Goal: Use online tool/utility: Utilize a website feature to perform a specific function

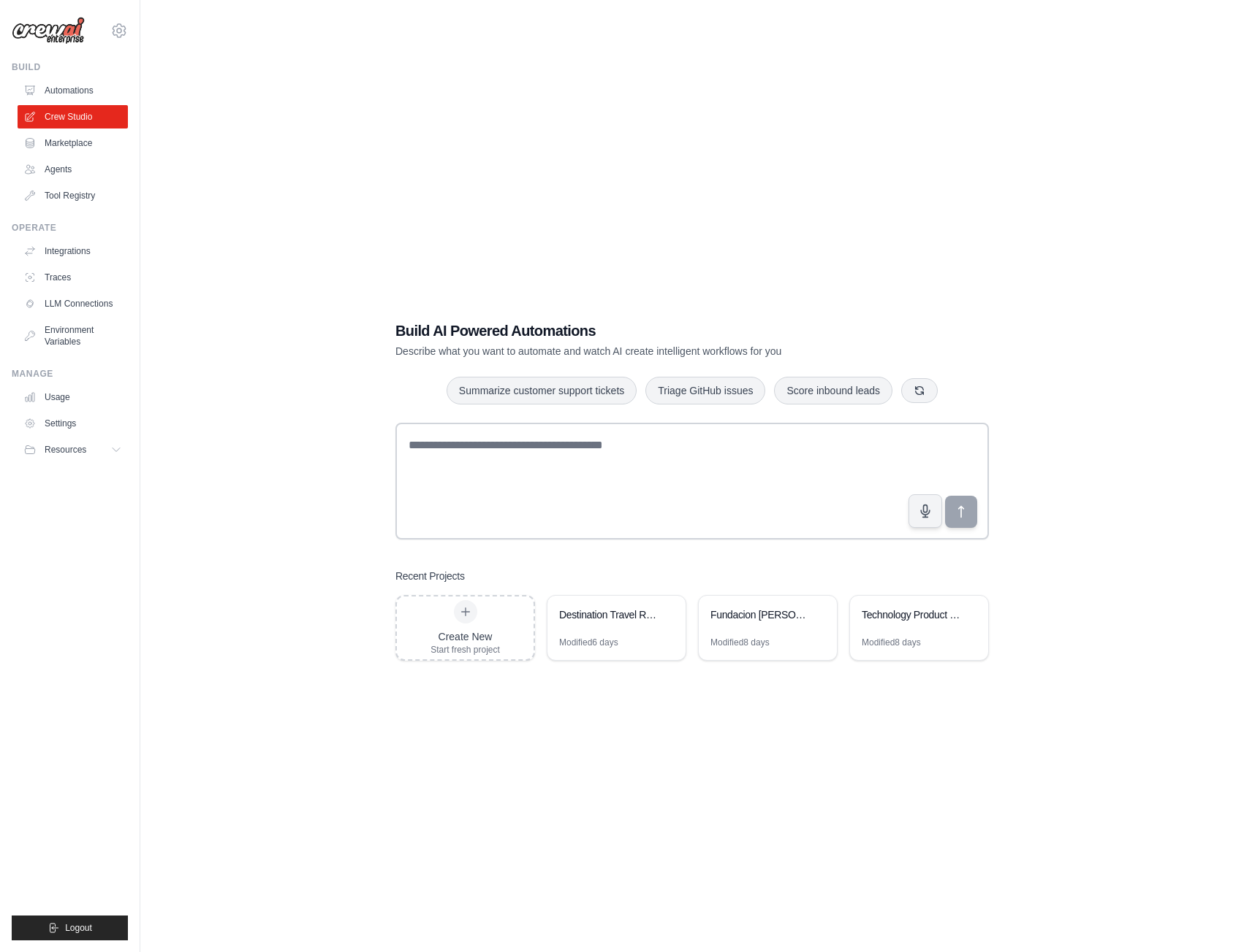
click at [68, 136] on link "Marketplace" at bounding box center [72, 143] width 110 height 23
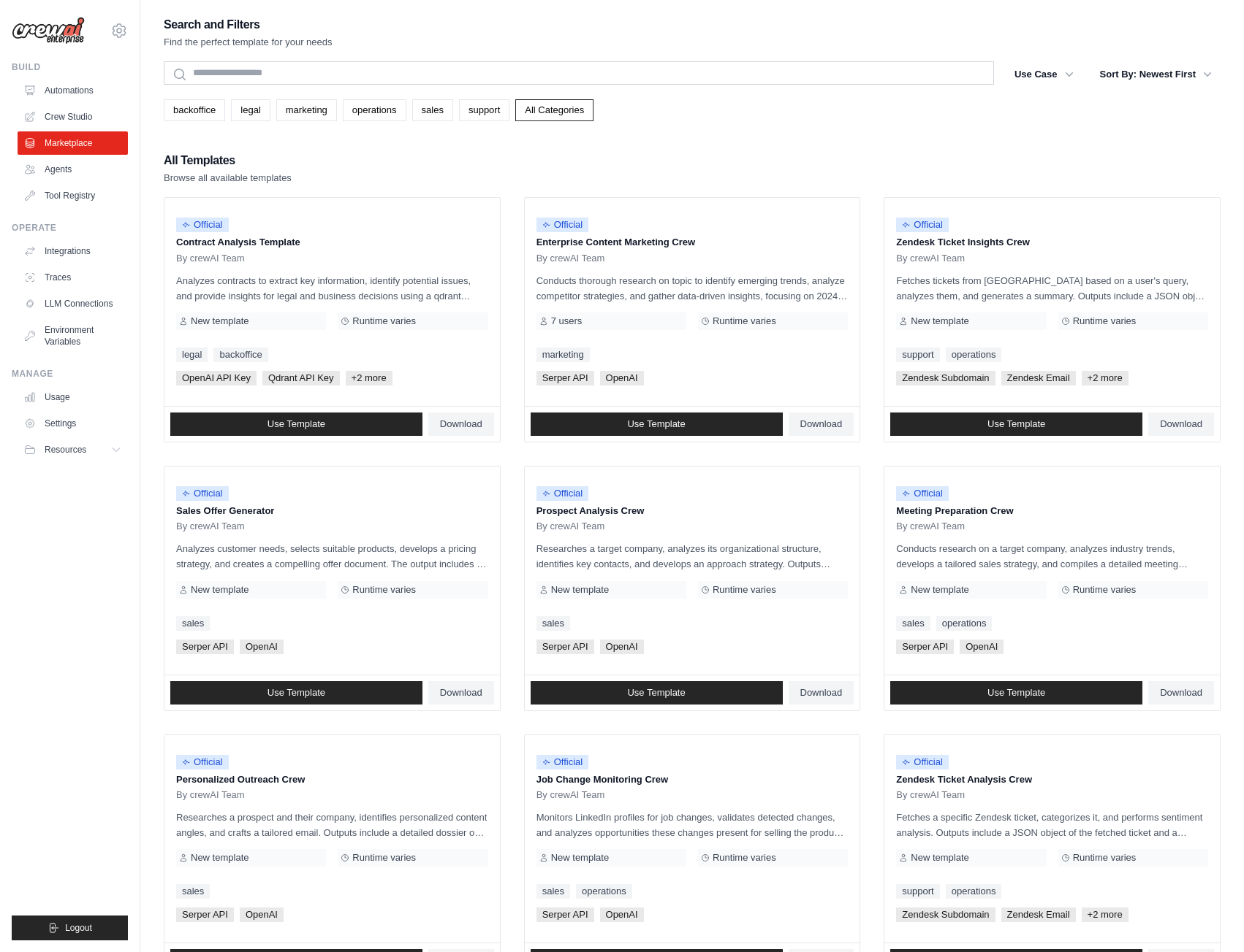
click at [70, 89] on link "Automations" at bounding box center [72, 91] width 110 height 23
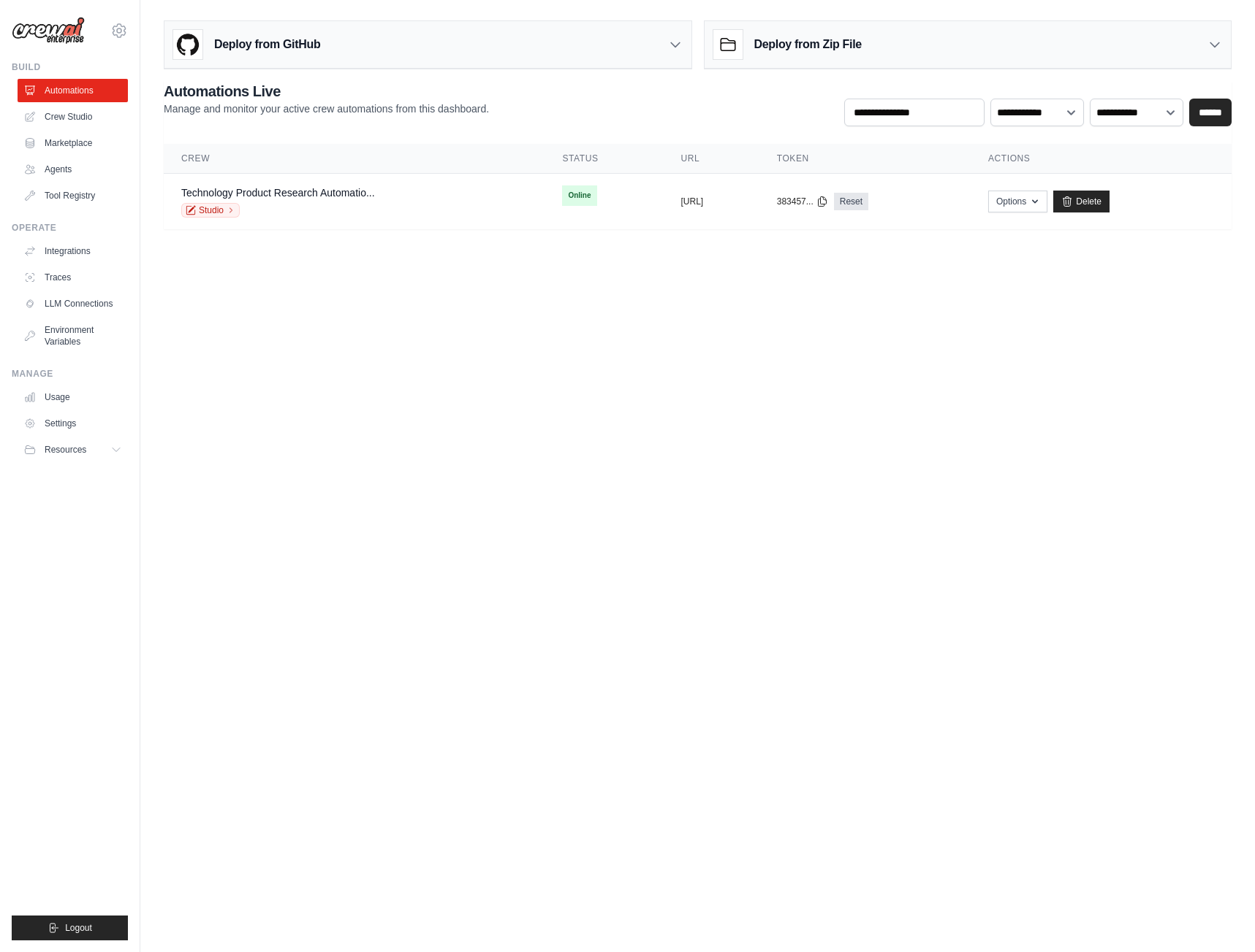
click at [77, 116] on link "Crew Studio" at bounding box center [72, 117] width 110 height 23
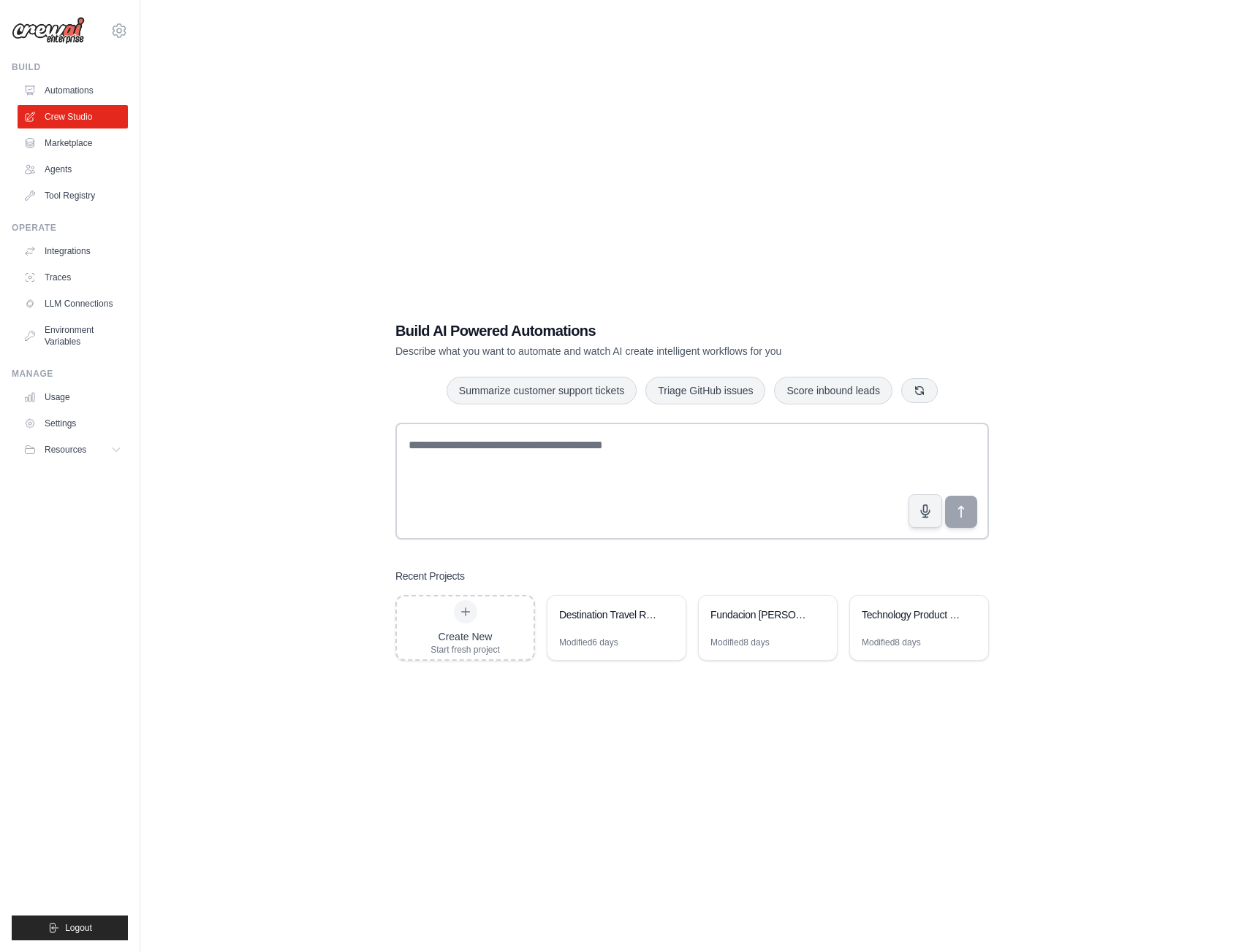
click at [746, 632] on div "Fundacion Juan March Query Assistant" at bounding box center [768, 616] width 139 height 41
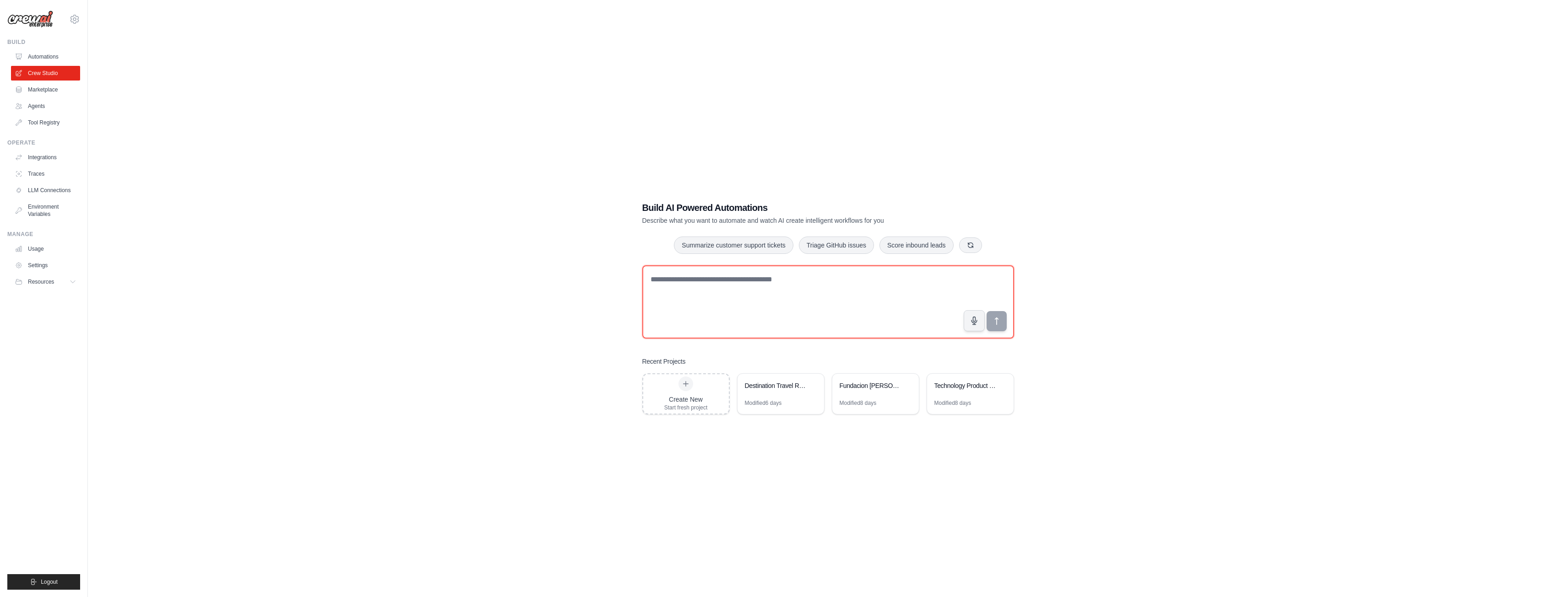
click at [753, 304] on textarea at bounding box center [828, 302] width 372 height 73
click at [779, 385] on div "Fundacion Juan March Query Assistant" at bounding box center [870, 386] width 63 height 9
click at [46, 50] on link "Automations" at bounding box center [45, 57] width 69 height 15
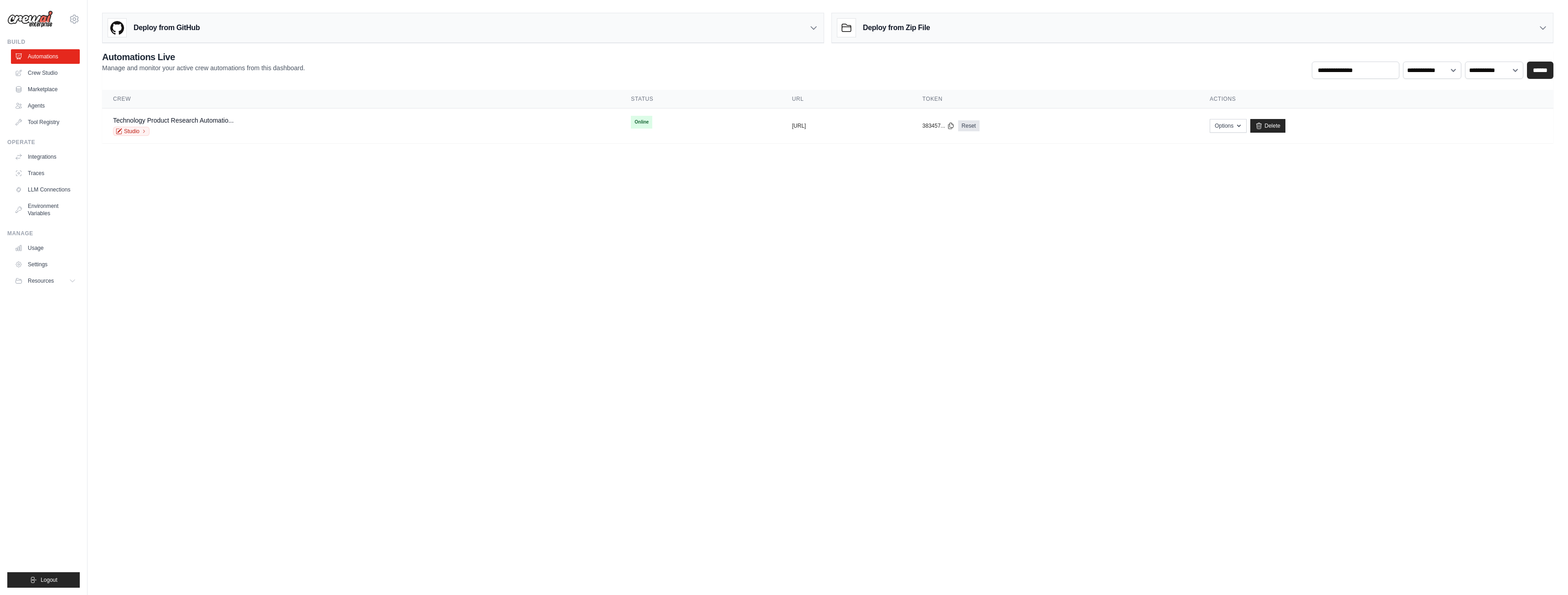
click at [124, 134] on link "Studio" at bounding box center [131, 131] width 37 height 9
click at [775, 124] on button "https://technology-product-research" at bounding box center [799, 126] width 14 height 7
click at [775, 122] on td "copied https://technology-product-research" at bounding box center [847, 126] width 130 height 35
click at [775, 122] on icon "button" at bounding box center [1239, 126] width 7 height 7
click at [775, 146] on link "Chat with this Crew" at bounding box center [1195, 146] width 102 height 16
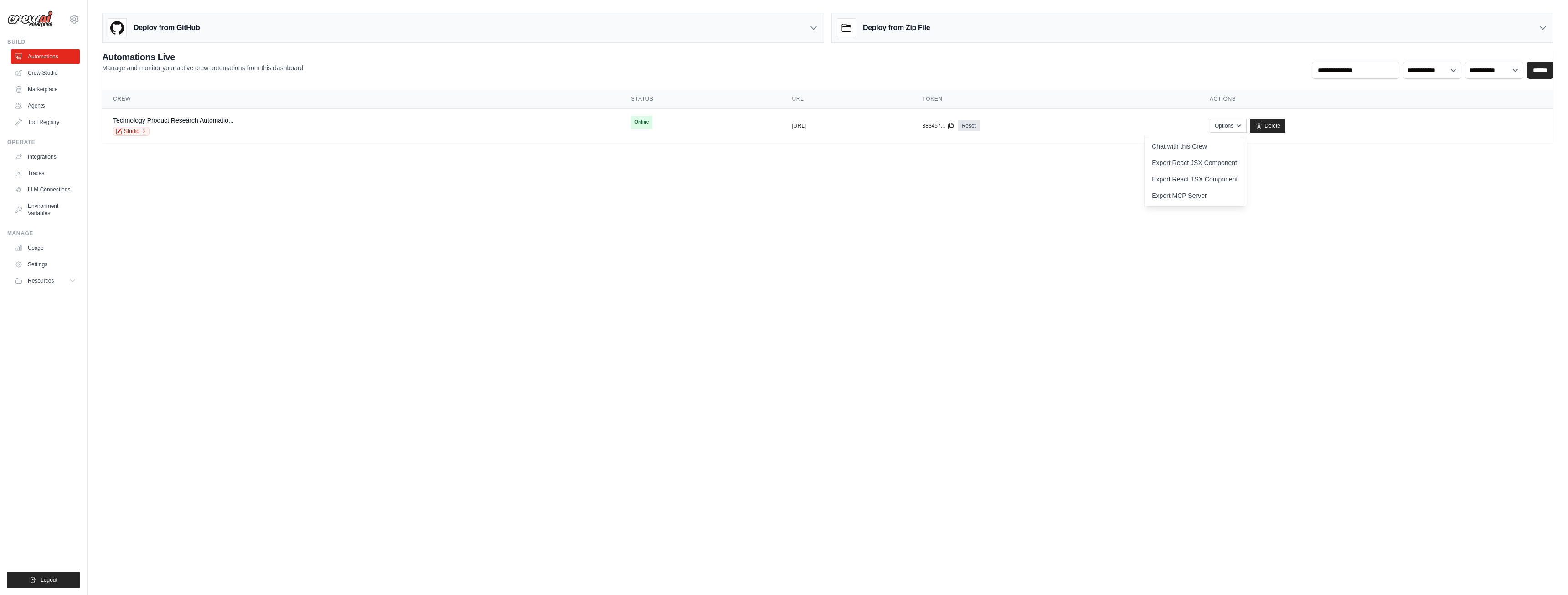
click at [135, 133] on link "Studio" at bounding box center [131, 131] width 37 height 9
click at [37, 57] on link "Automations" at bounding box center [45, 57] width 69 height 15
click at [57, 69] on link "Crew Studio" at bounding box center [45, 73] width 69 height 15
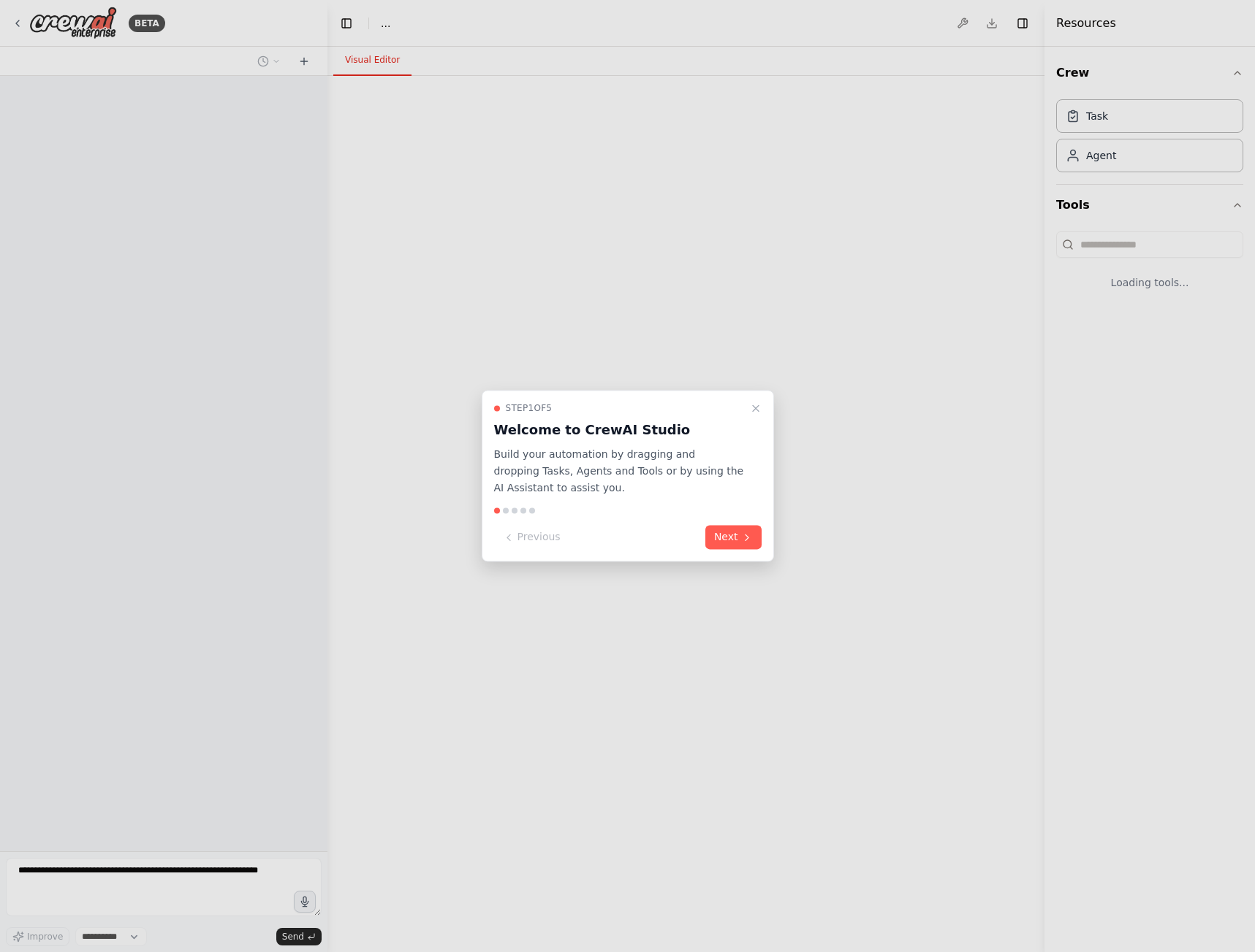
select select "****"
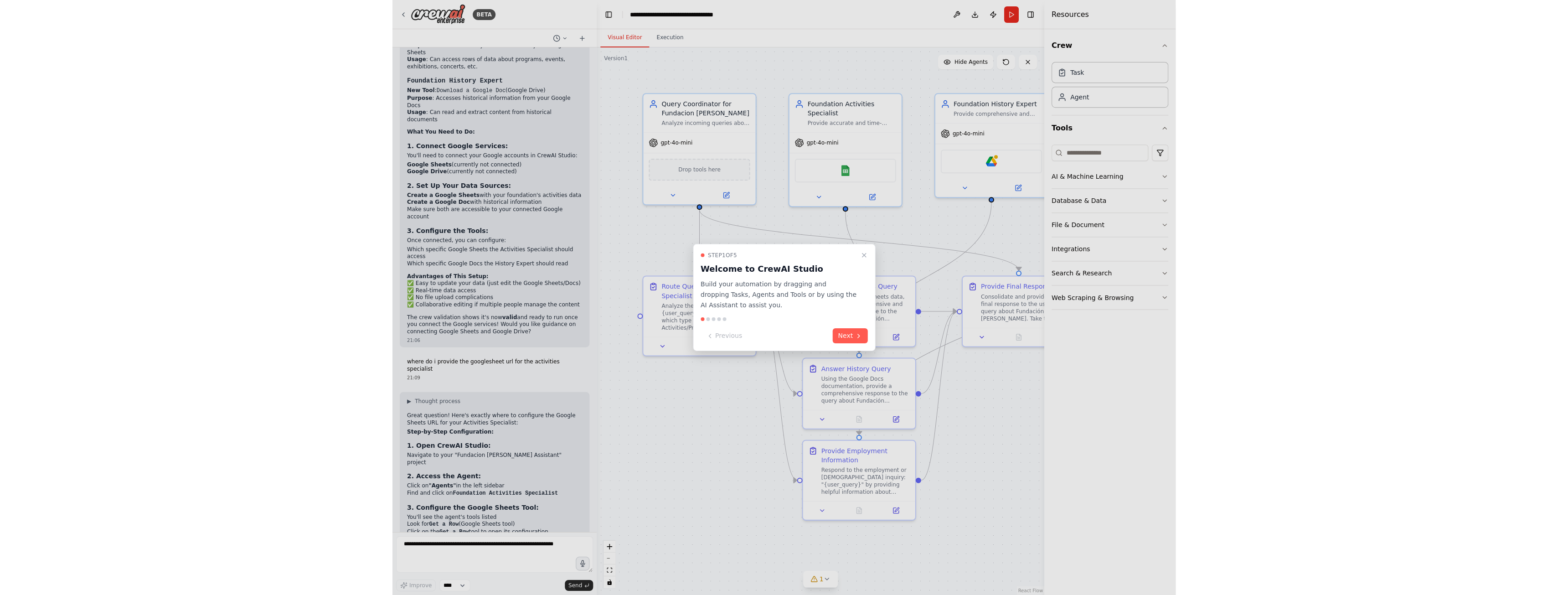
scroll to position [3100, 0]
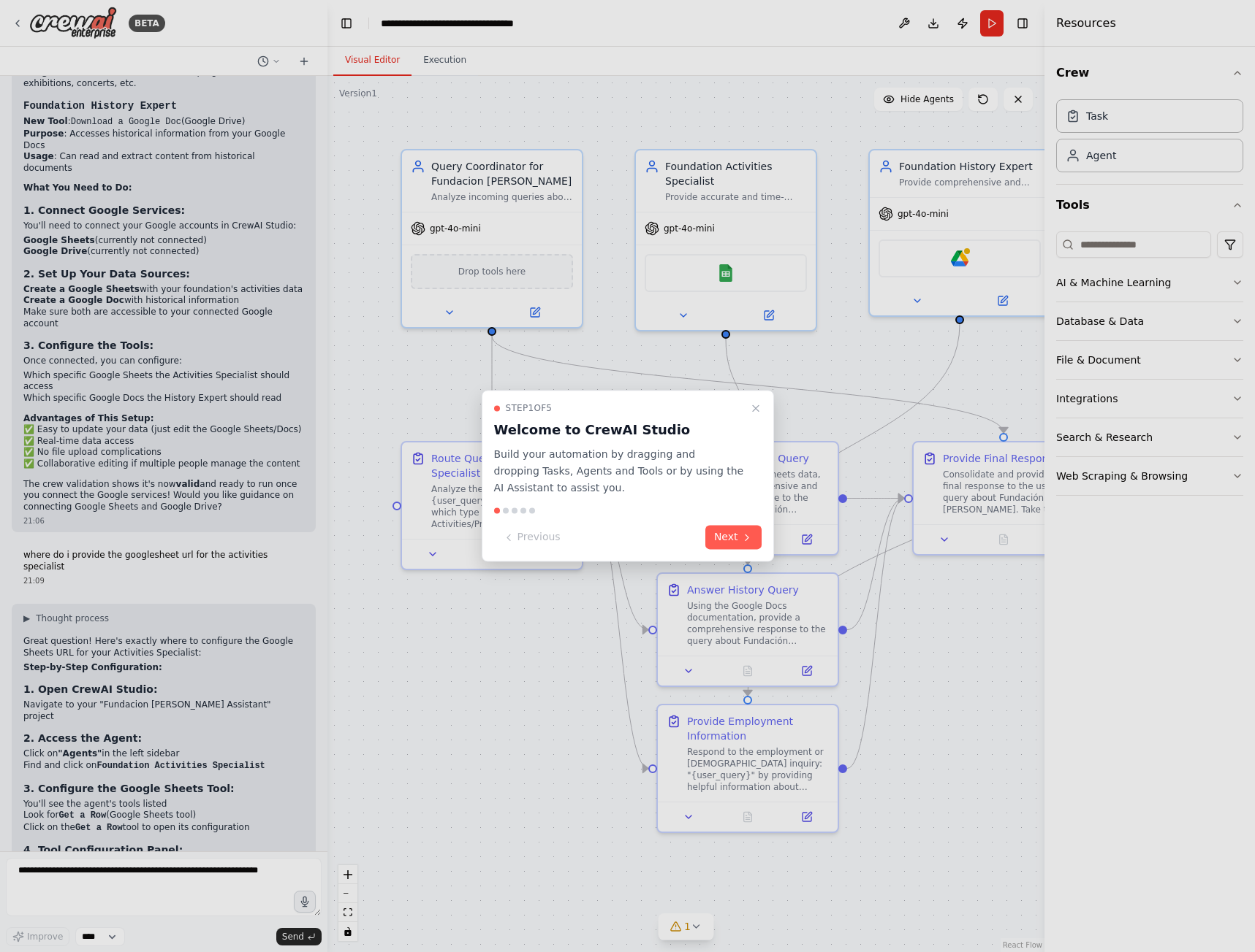
click at [729, 539] on button "Next" at bounding box center [734, 537] width 57 height 24
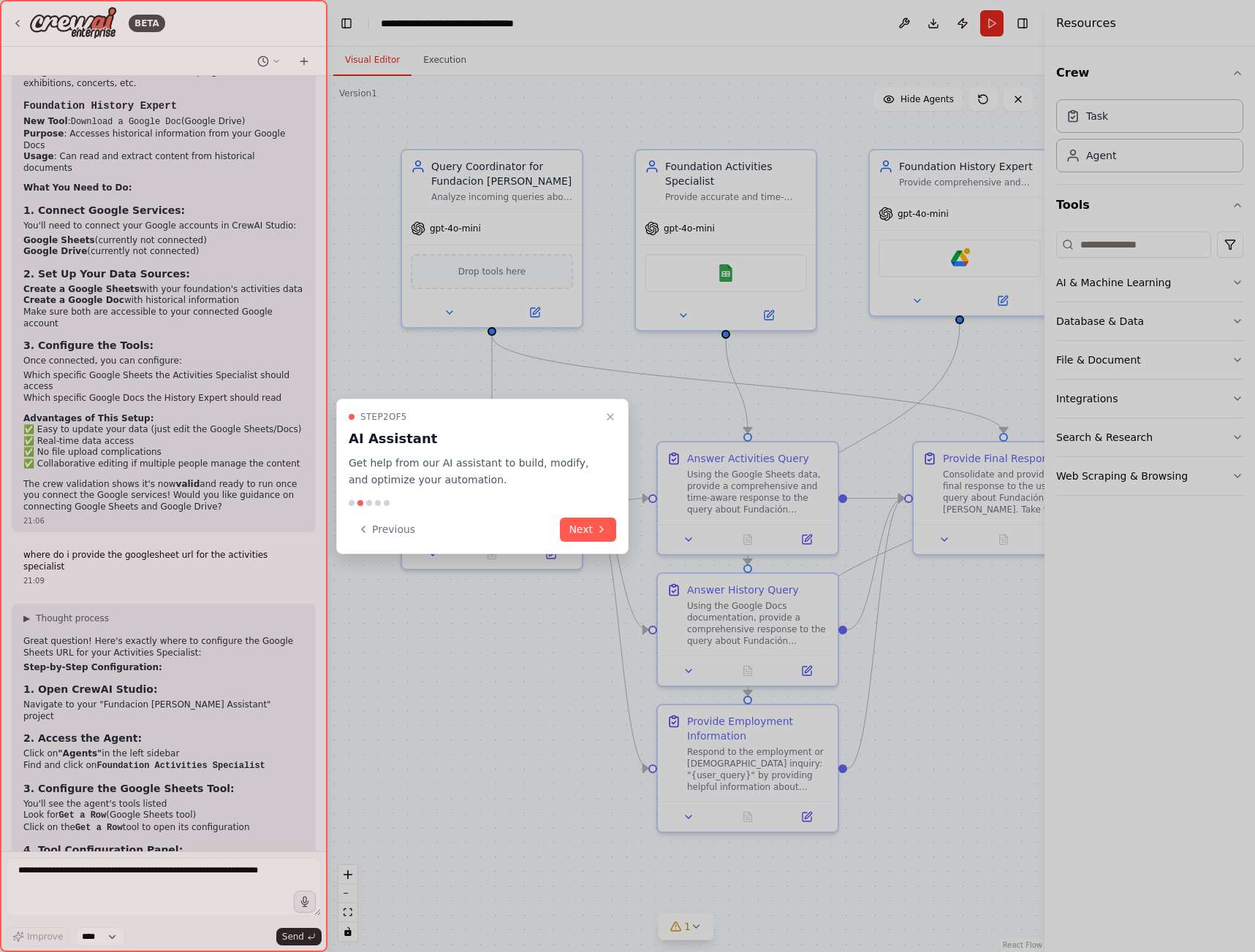
click at [595, 530] on button "Next" at bounding box center [588, 530] width 57 height 24
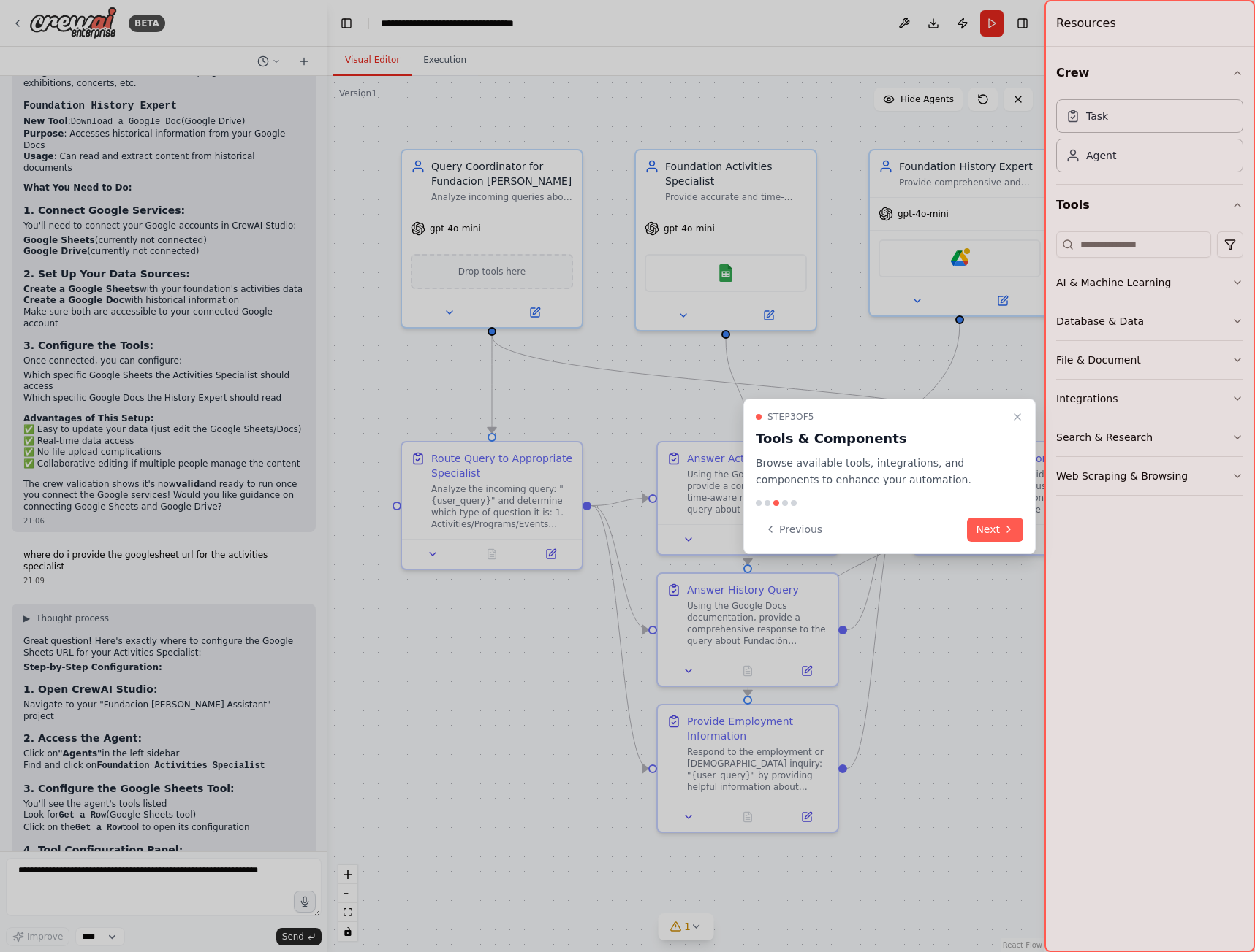
click at [1012, 419] on icon "Close walkthrough" at bounding box center [1017, 417] width 12 height 12
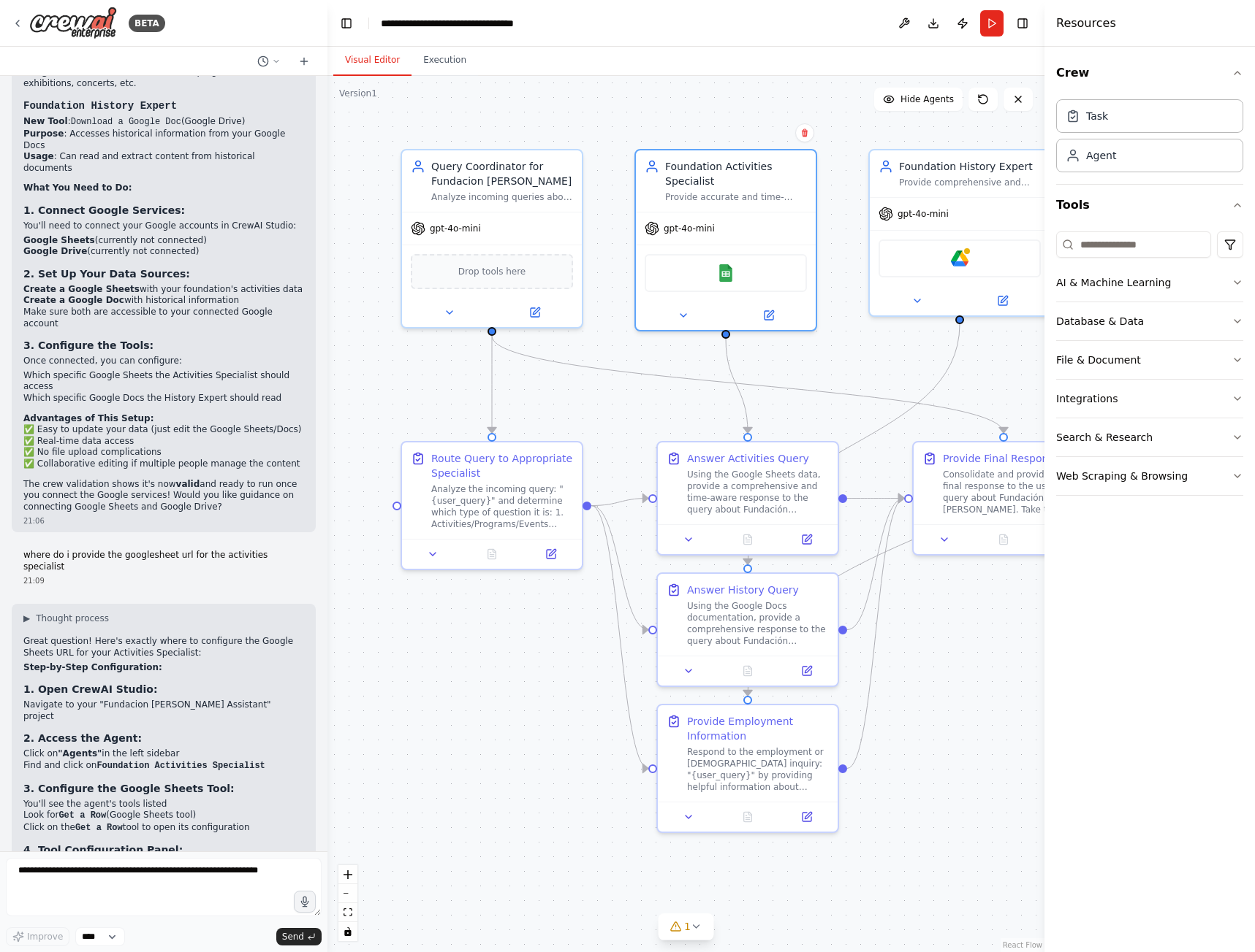
click at [732, 269] on img at bounding box center [726, 273] width 18 height 18
click at [726, 279] on div "Google Sheets" at bounding box center [725, 273] width 162 height 38
click at [753, 193] on div "Provide accurate and time-aware information about Fundación Juan March's curren…" at bounding box center [735, 197] width 142 height 12
click at [782, 317] on button at bounding box center [768, 316] width 83 height 18
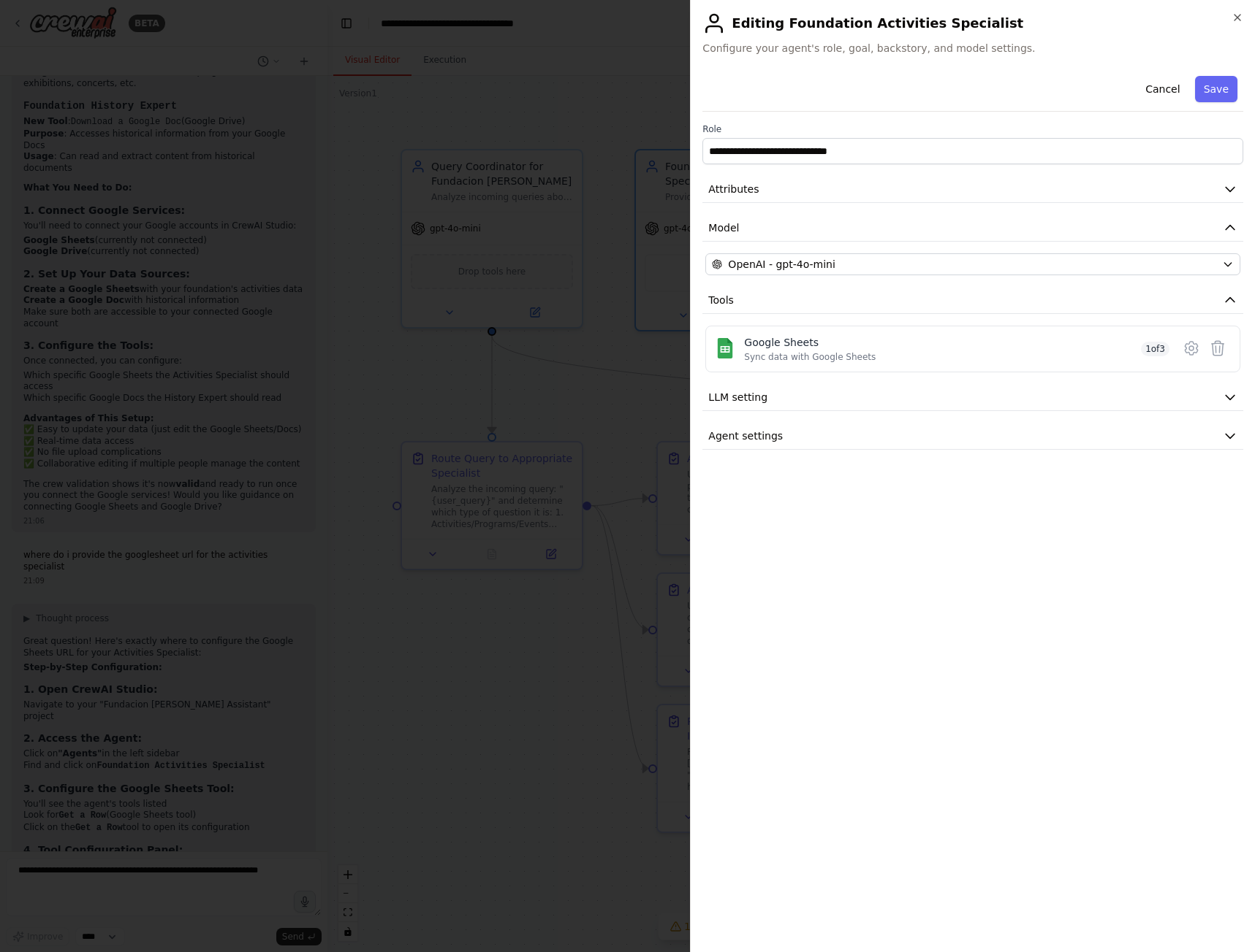
click at [1192, 352] on icon at bounding box center [1192, 348] width 18 height 18
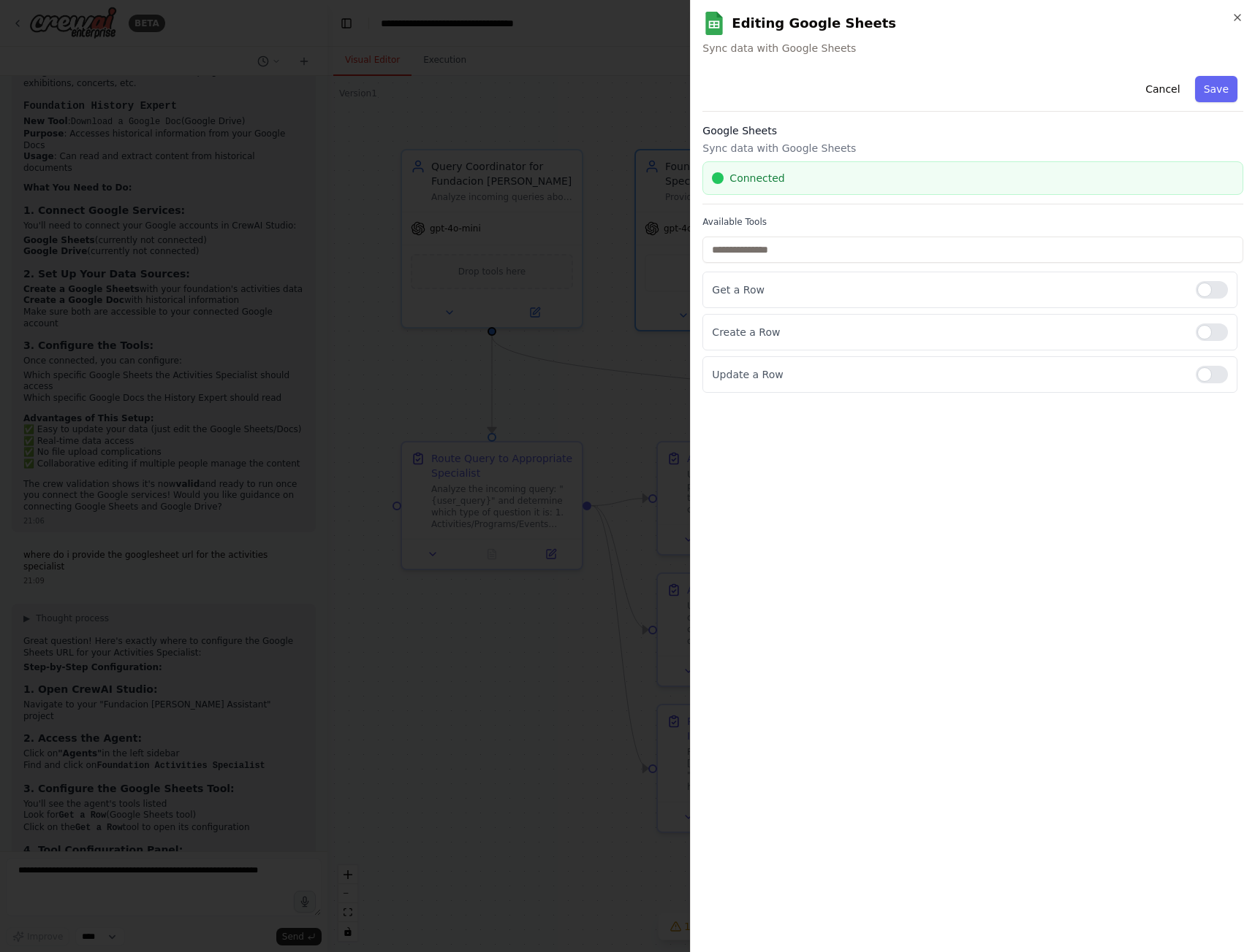
click at [1220, 95] on button "Save" at bounding box center [1215, 89] width 42 height 26
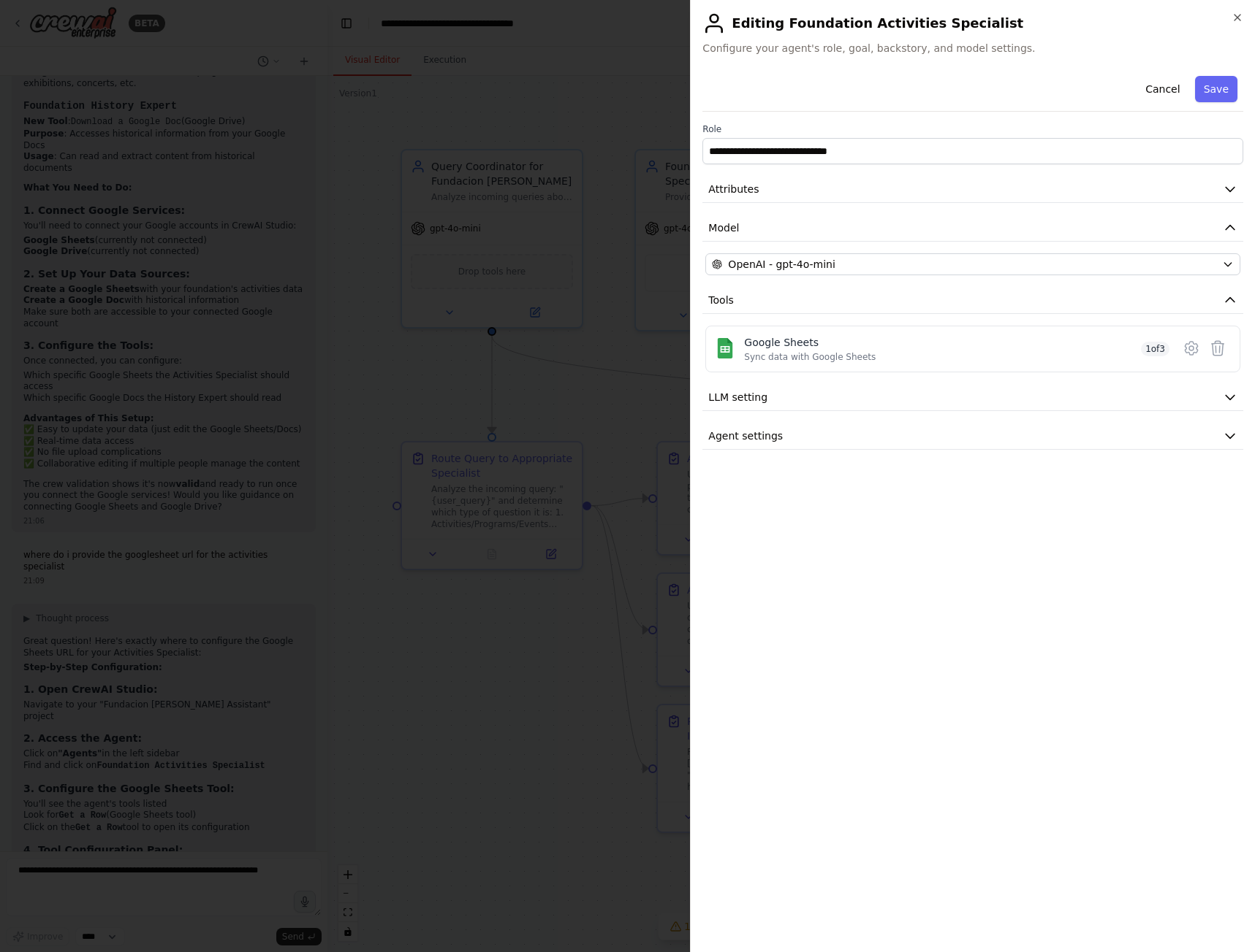
click at [625, 620] on div at bounding box center [628, 476] width 1255 height 952
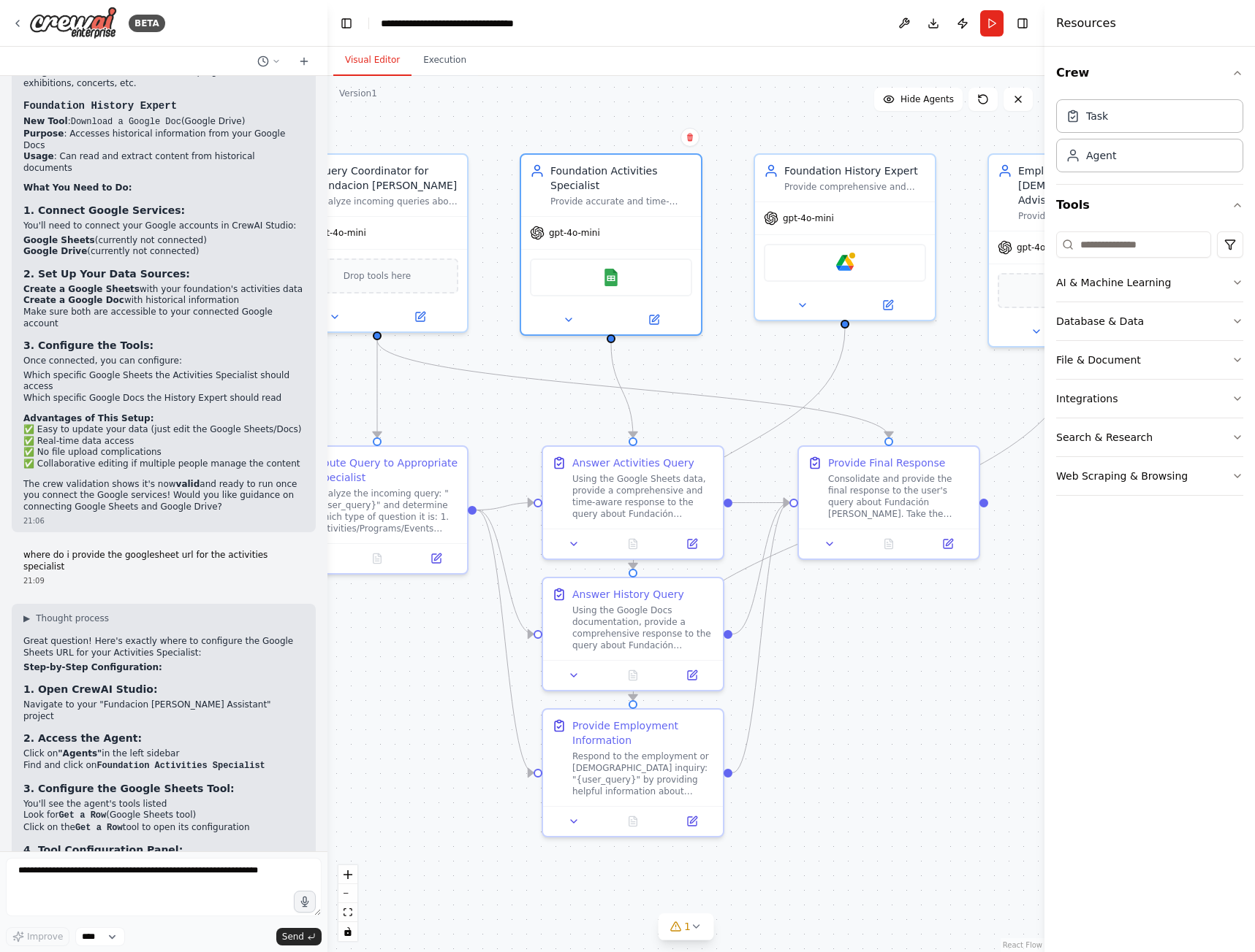
drag, startPoint x: 503, startPoint y: 807, endPoint x: 411, endPoint y: 804, distance: 92.0
click at [411, 804] on div ".deletable-edge-delete-btn { width: 20px; height: 20px; border: 0px solid #ffff…" at bounding box center [685, 514] width 717 height 877
click at [860, 260] on div "Google Drive" at bounding box center [845, 262] width 162 height 38
click at [905, 314] on div at bounding box center [845, 305] width 180 height 29
click at [909, 303] on button at bounding box center [887, 305] width 83 height 18
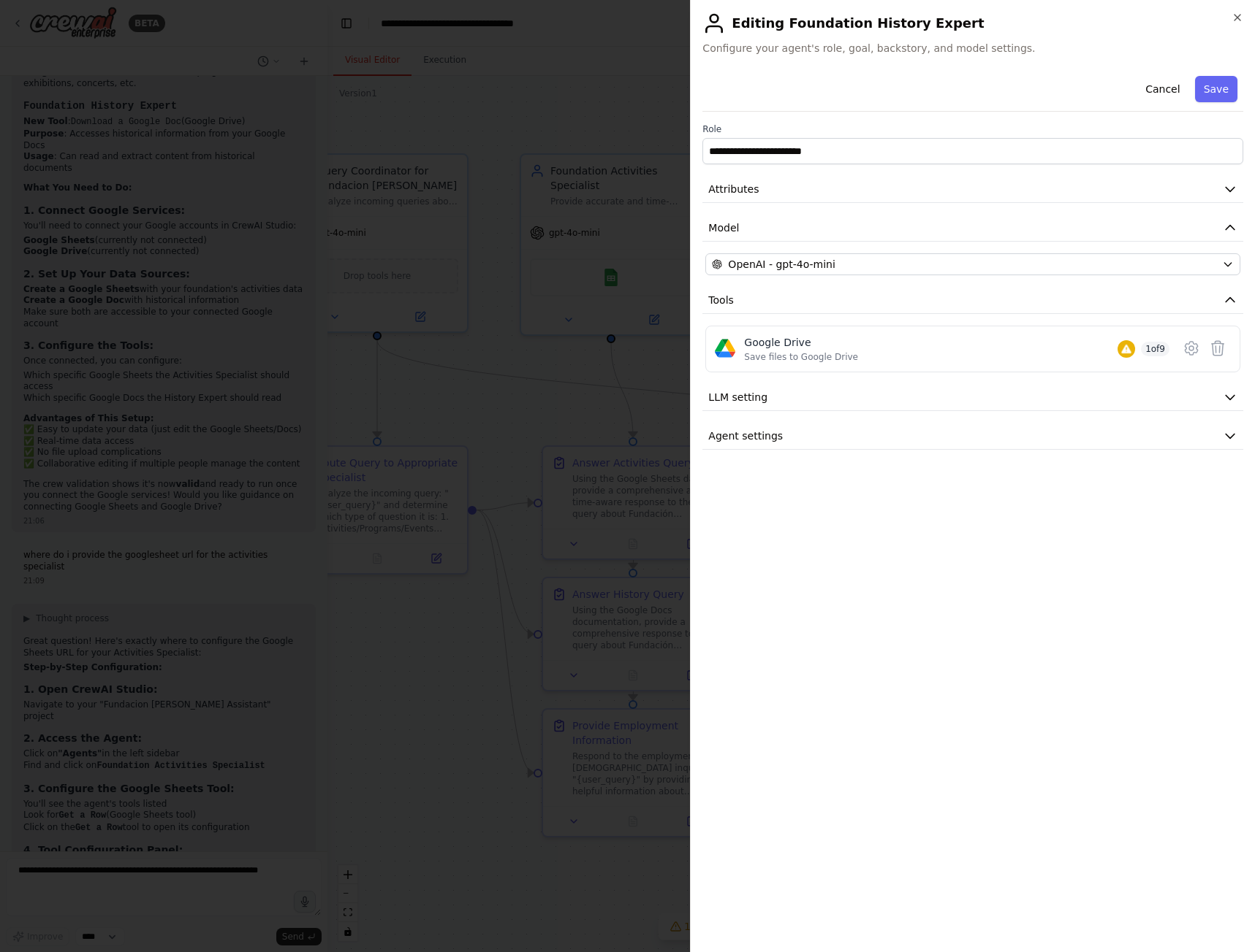
click at [445, 732] on div at bounding box center [628, 476] width 1255 height 952
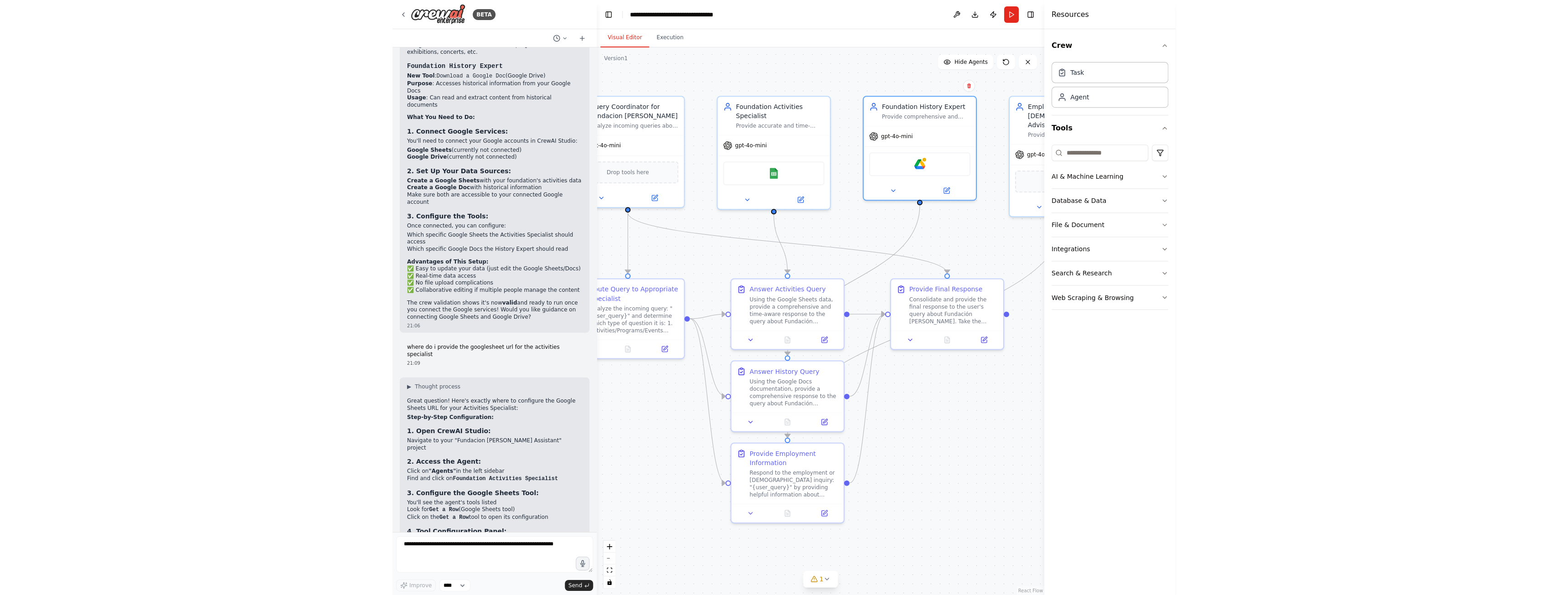
scroll to position [3100, 0]
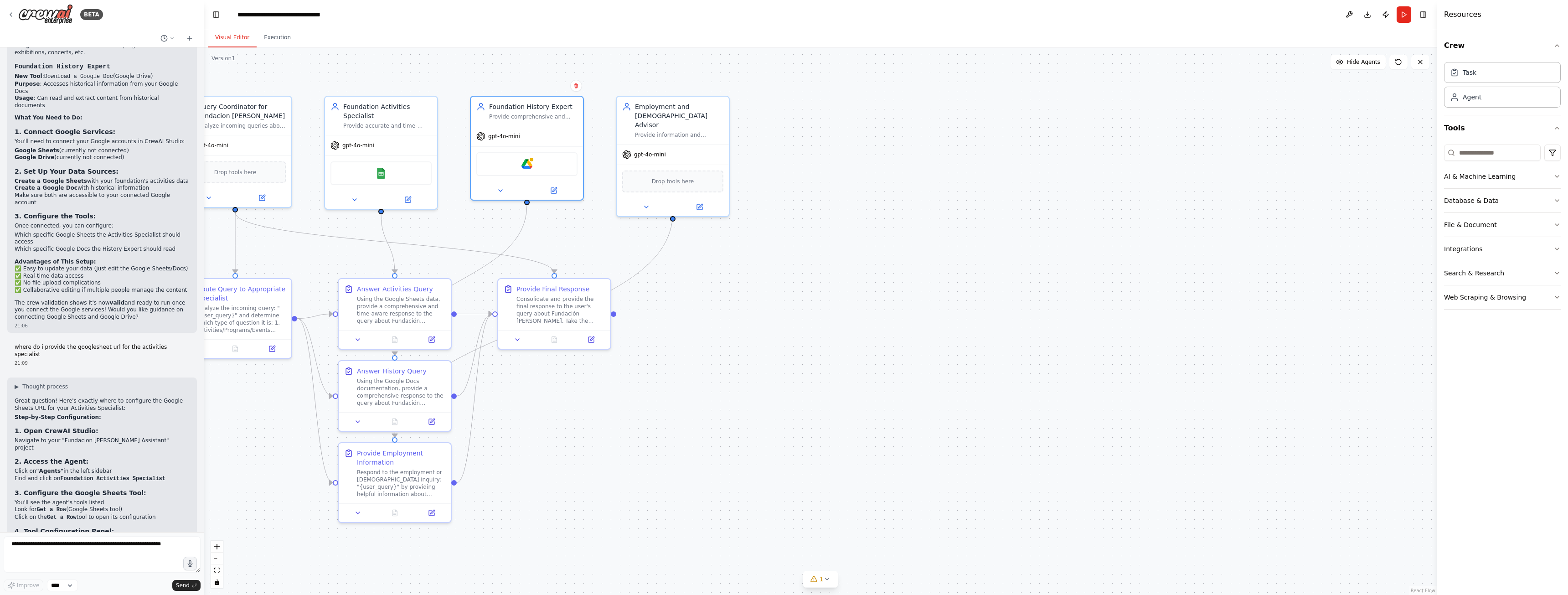
click at [219, 568] on icon "fit view" at bounding box center [217, 570] width 5 height 5
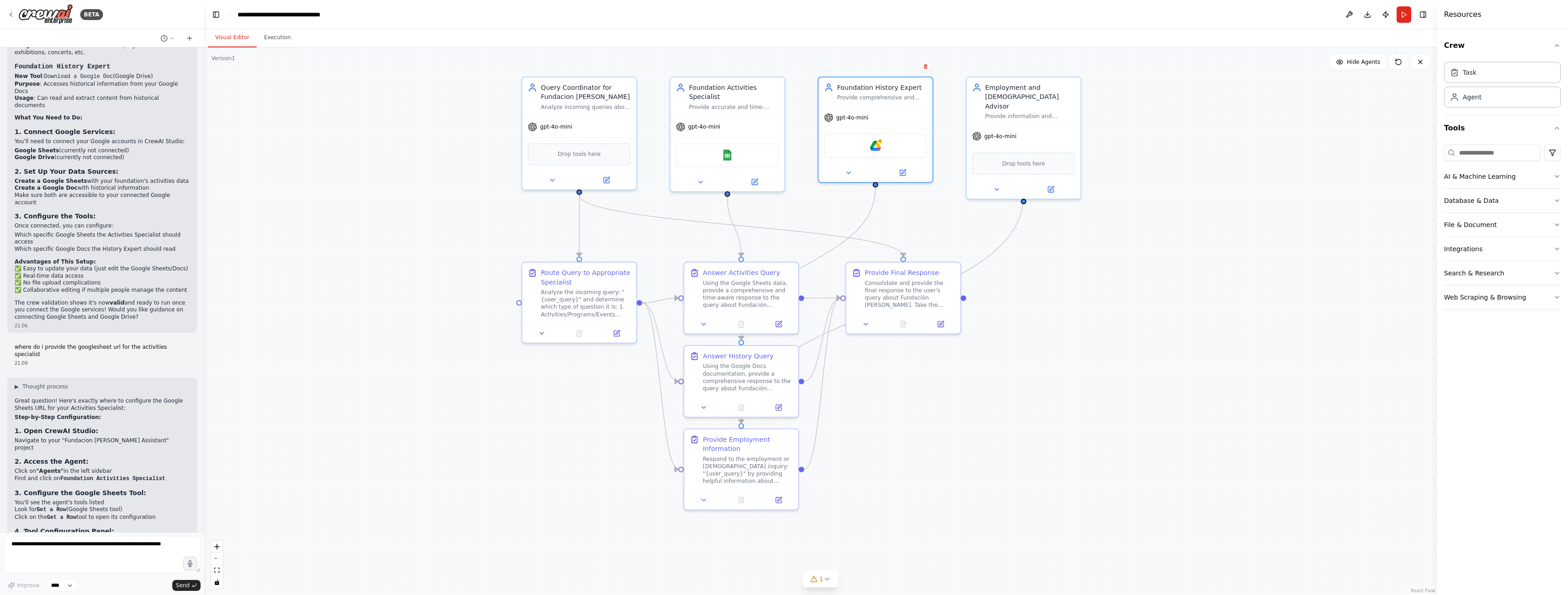
drag, startPoint x: 541, startPoint y: 471, endPoint x: 553, endPoint y: 434, distance: 38.9
click at [553, 434] on div ".deletable-edge-delete-btn { width: 20px; height: 20px; border: 0px solid #ffff…" at bounding box center [820, 321] width 1233 height 547
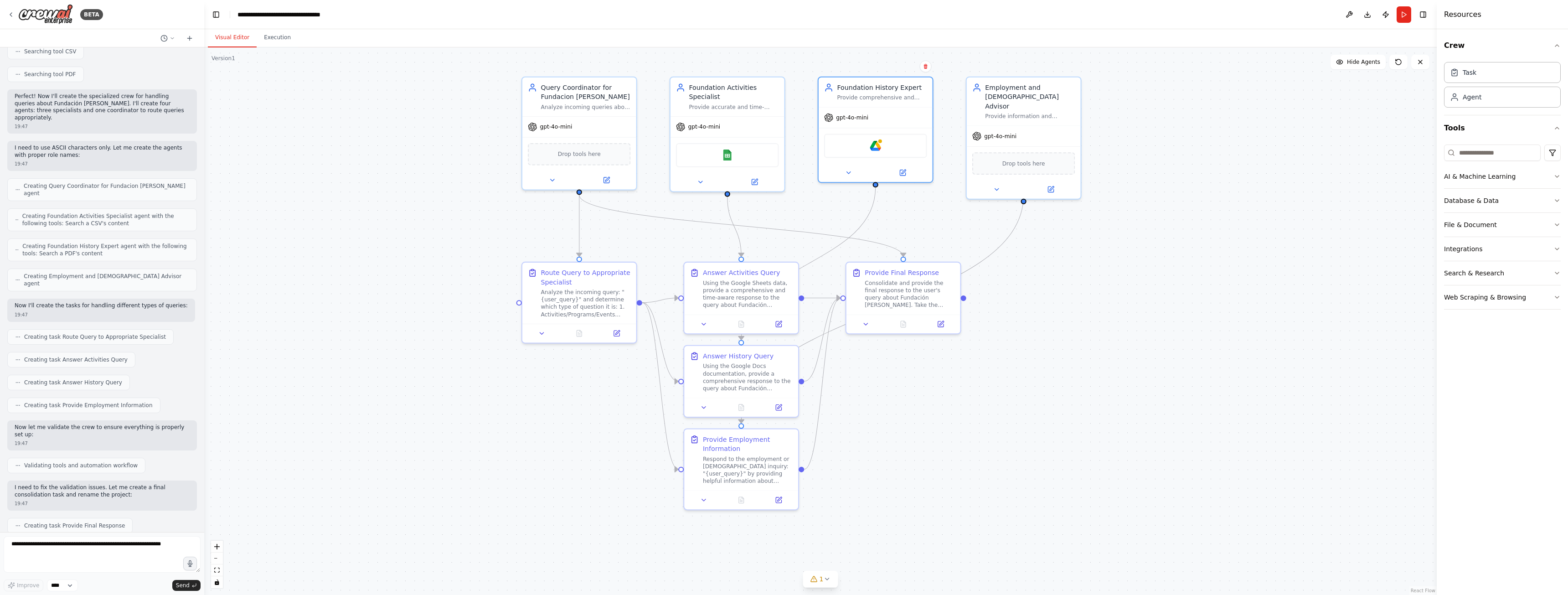
scroll to position [0, 0]
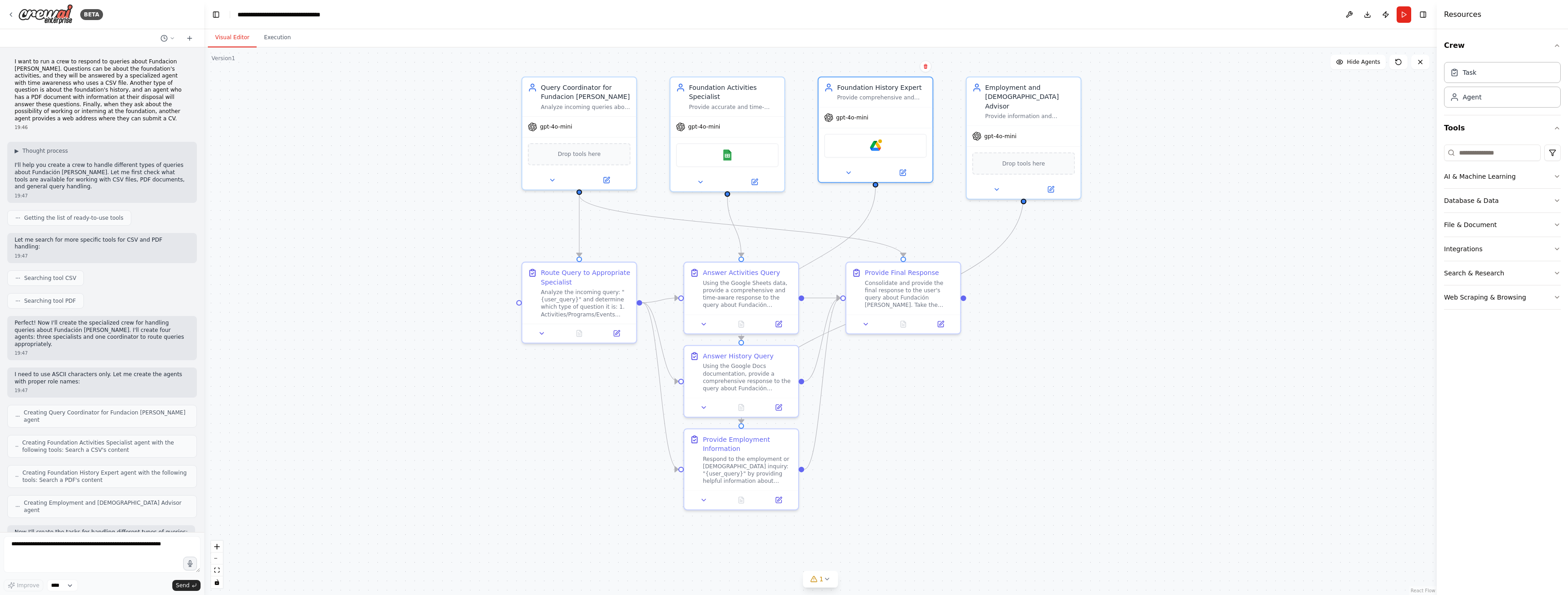
drag, startPoint x: 54, startPoint y: 6, endPoint x: 17, endPoint y: 13, distance: 37.7
click at [17, 13] on div "BETA" at bounding box center [55, 15] width 96 height 21
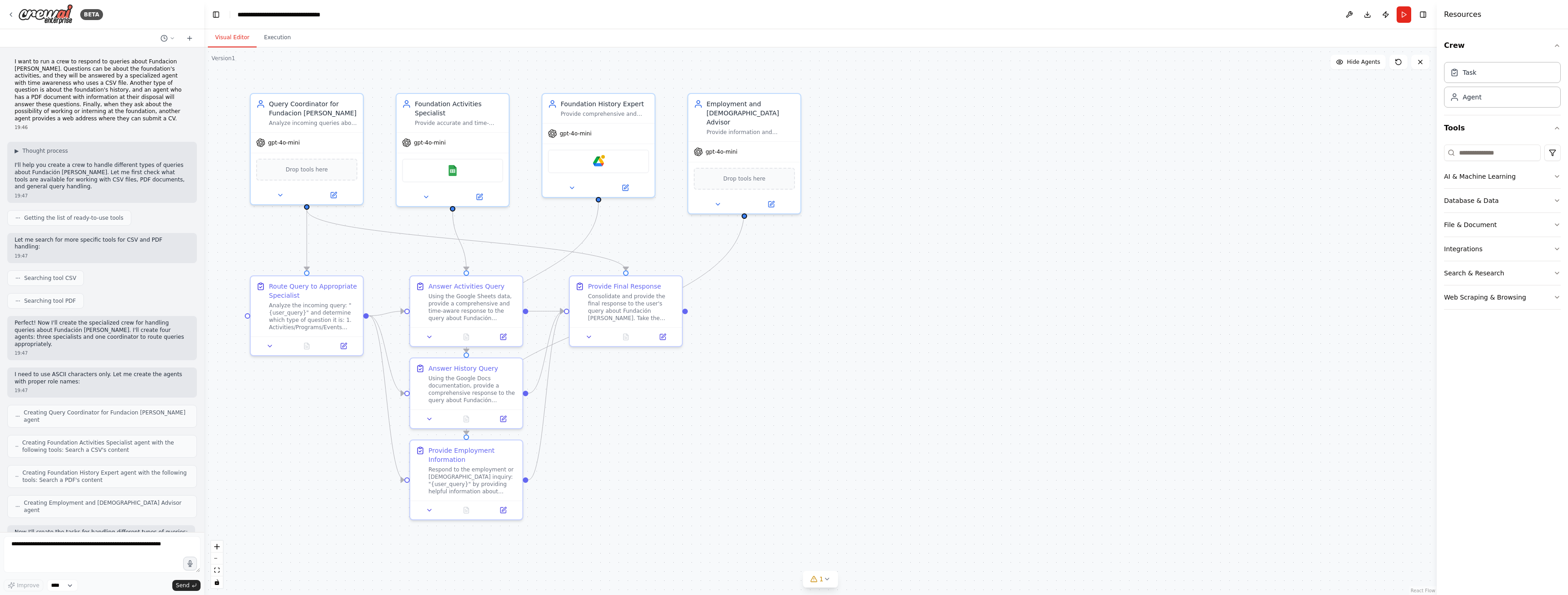
click at [333, 121] on div "Analyze incoming queries about Fundación Juan March and route them to the appro…" at bounding box center [313, 123] width 88 height 7
click at [338, 195] on button at bounding box center [333, 195] width 52 height 11
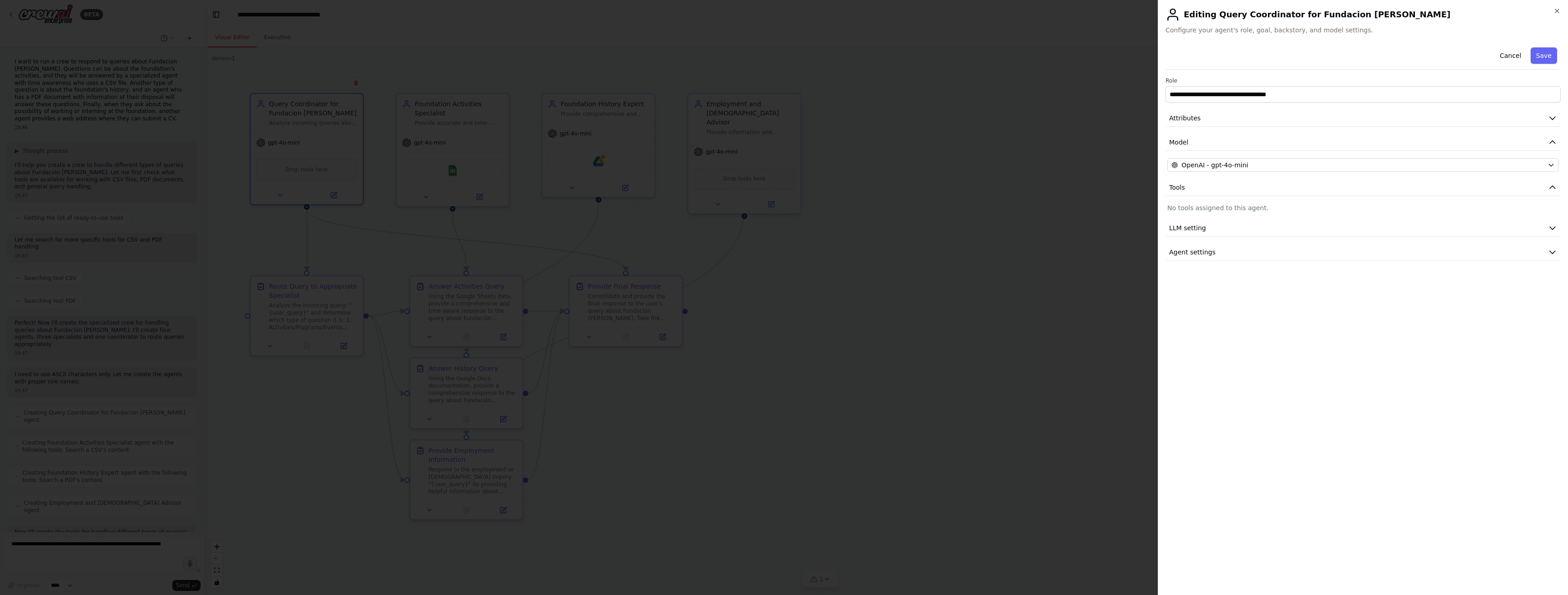
click at [1236, 224] on button "LLM setting" at bounding box center [1363, 228] width 395 height 17
click at [1234, 320] on button "Agent settings" at bounding box center [1363, 318] width 395 height 17
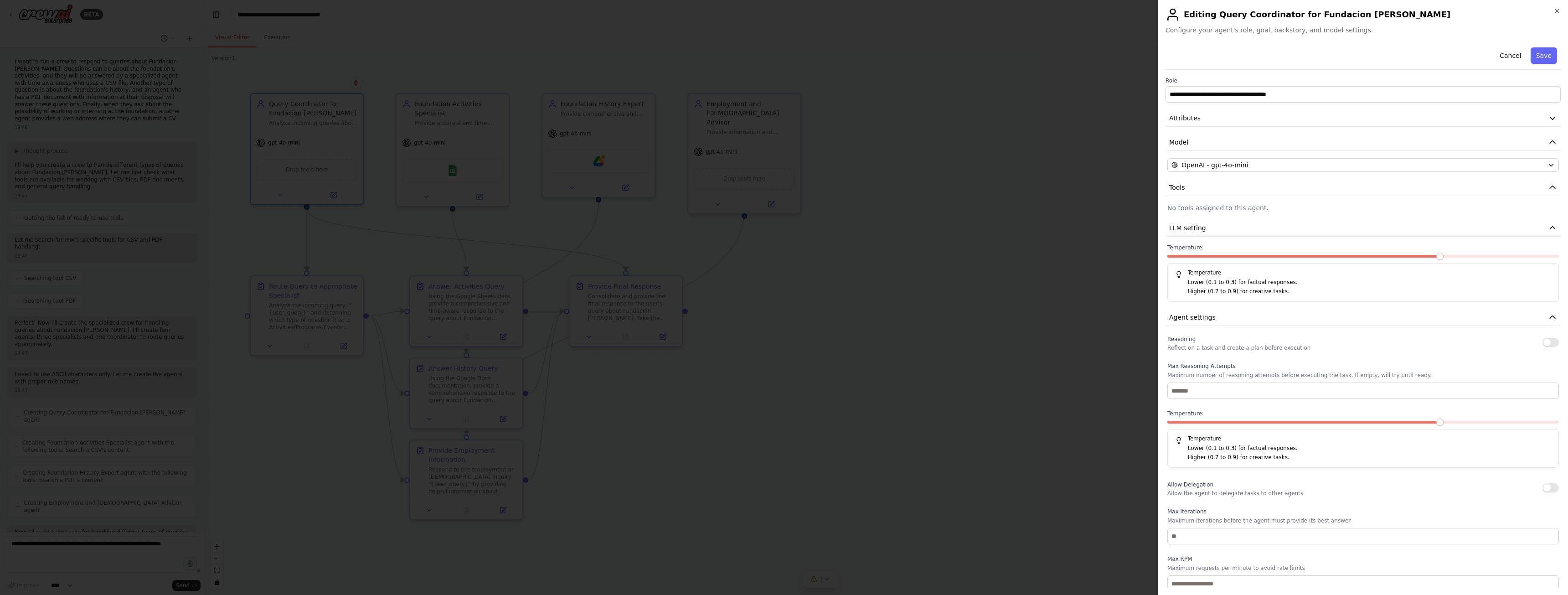
click at [1015, 267] on div at bounding box center [784, 297] width 1568 height 595
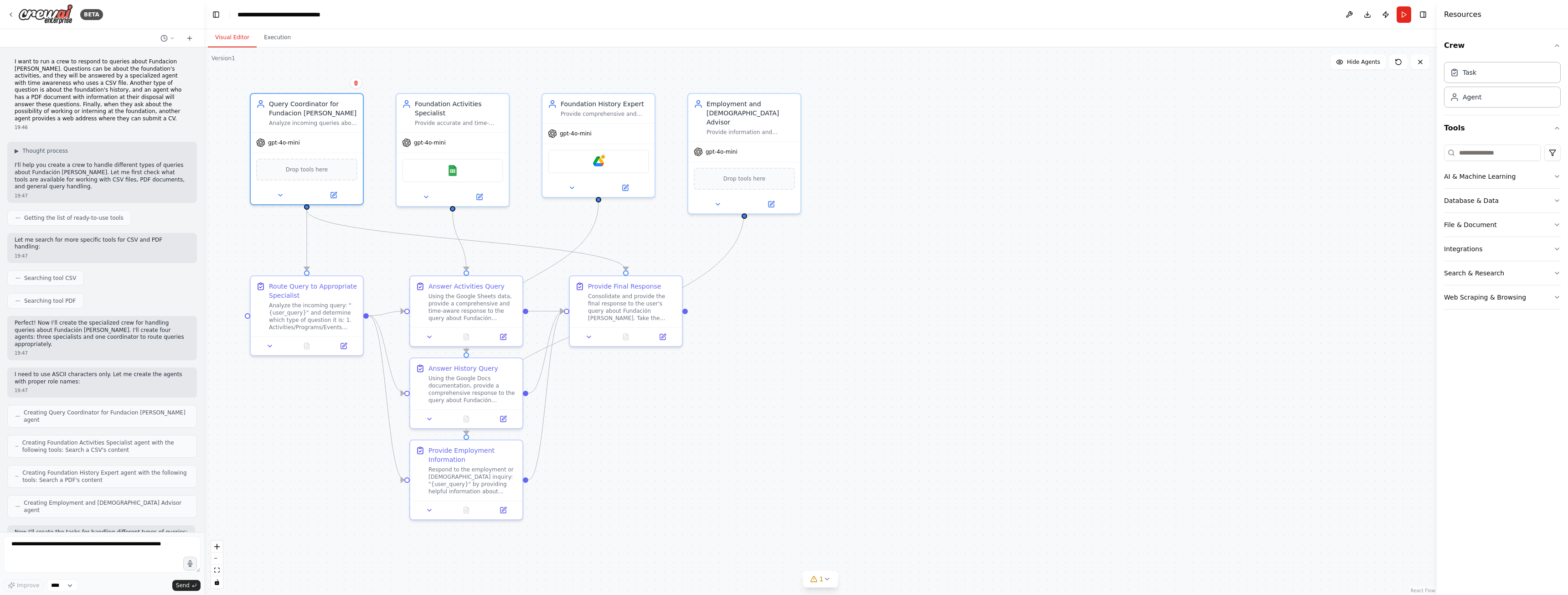
click at [10, 14] on icon at bounding box center [11, 15] width 7 height 7
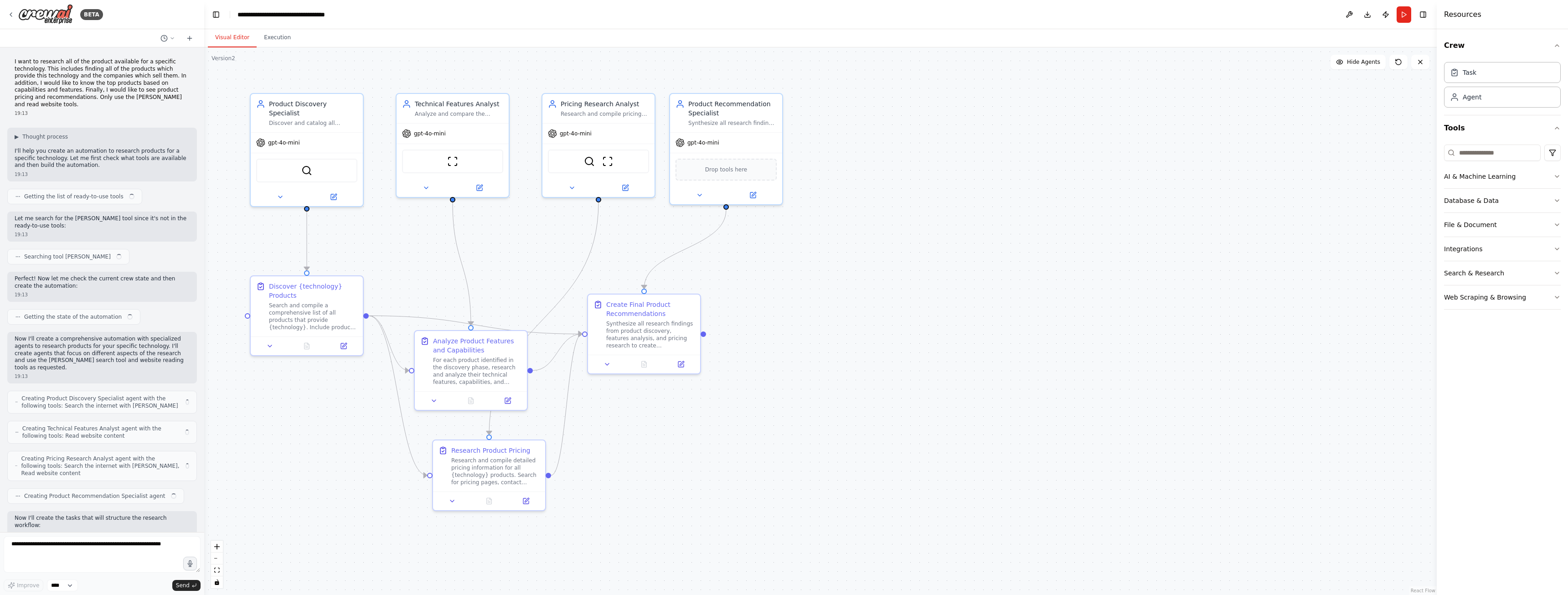
scroll to position [451, 0]
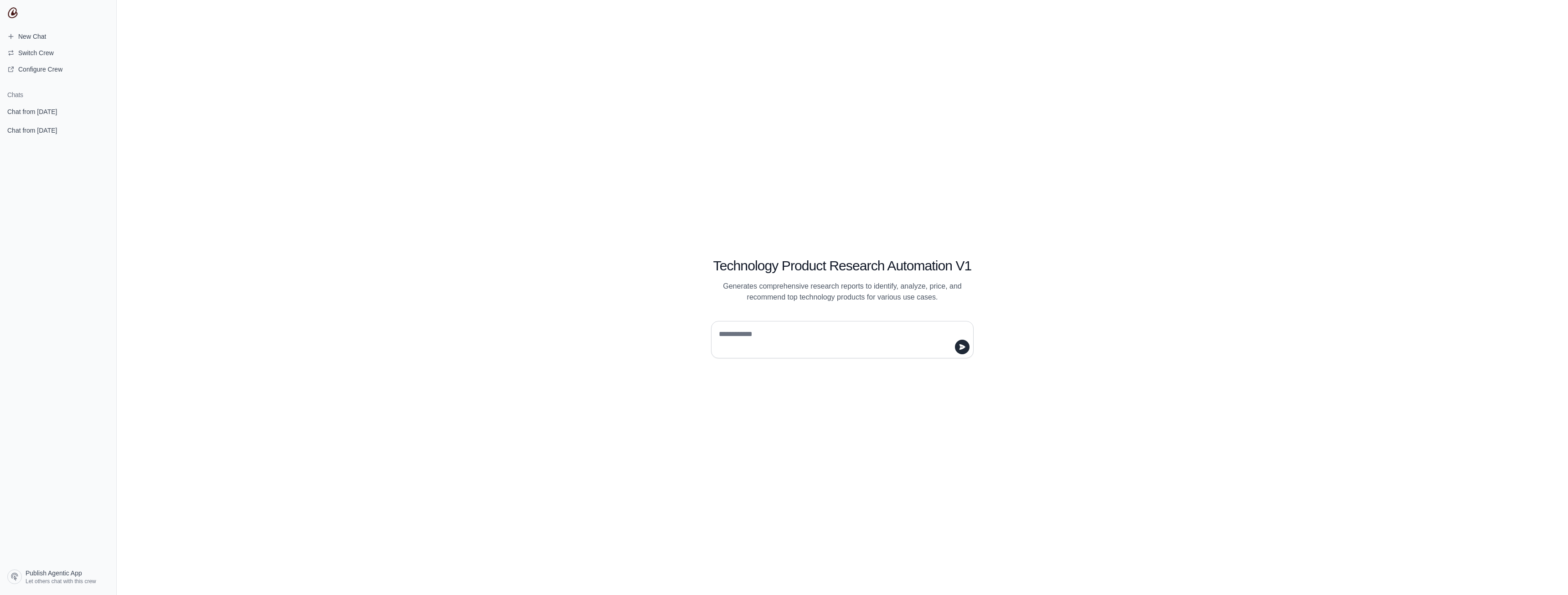
click at [821, 333] on textarea at bounding box center [839, 340] width 245 height 26
click at [799, 339] on textarea at bounding box center [839, 340] width 245 height 26
drag, startPoint x: 1292, startPoint y: 242, endPoint x: 1284, endPoint y: 242, distance: 8.0
click at [1295, 238] on div "Technology Product Research Automation V1 Generates comprehensive research repo…" at bounding box center [842, 297] width 1451 height 595
click at [1143, 272] on div "Technology Product Research Automation V1 Generates comprehensive research repo…" at bounding box center [842, 297] width 1451 height 595
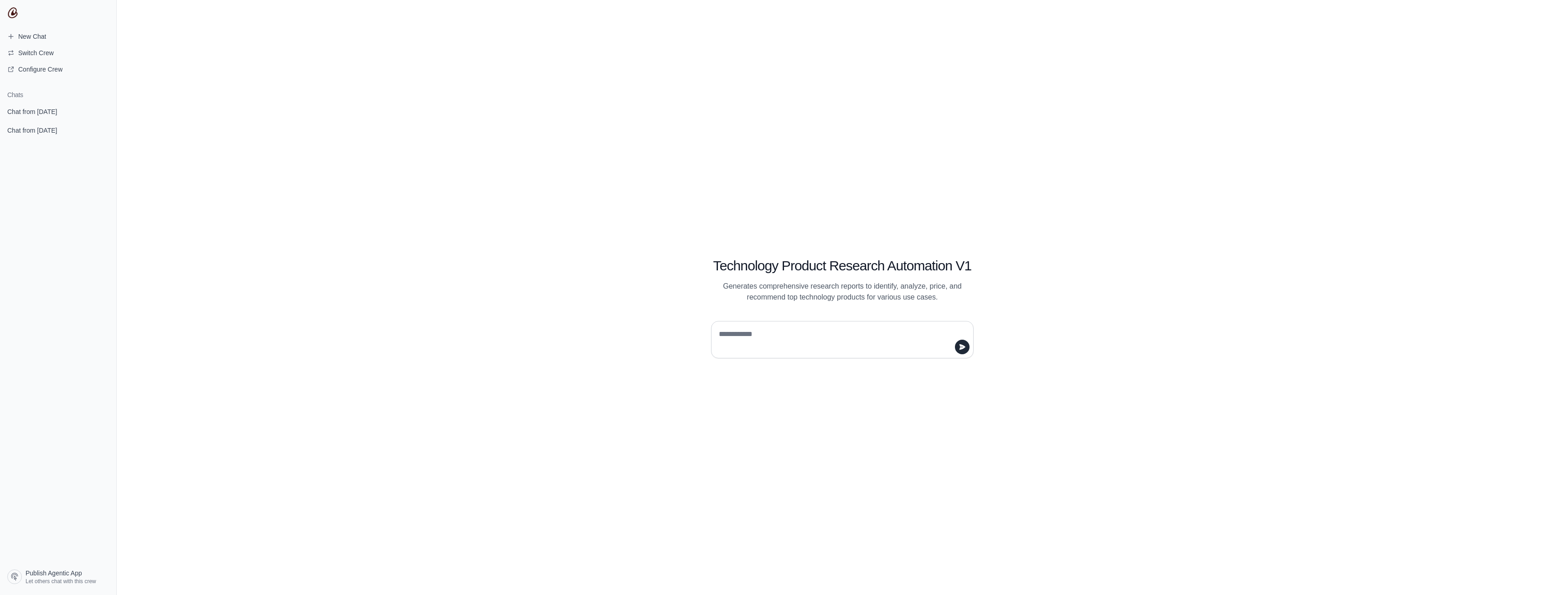
click at [32, 114] on span "Chat from [DATE]" at bounding box center [32, 111] width 50 height 9
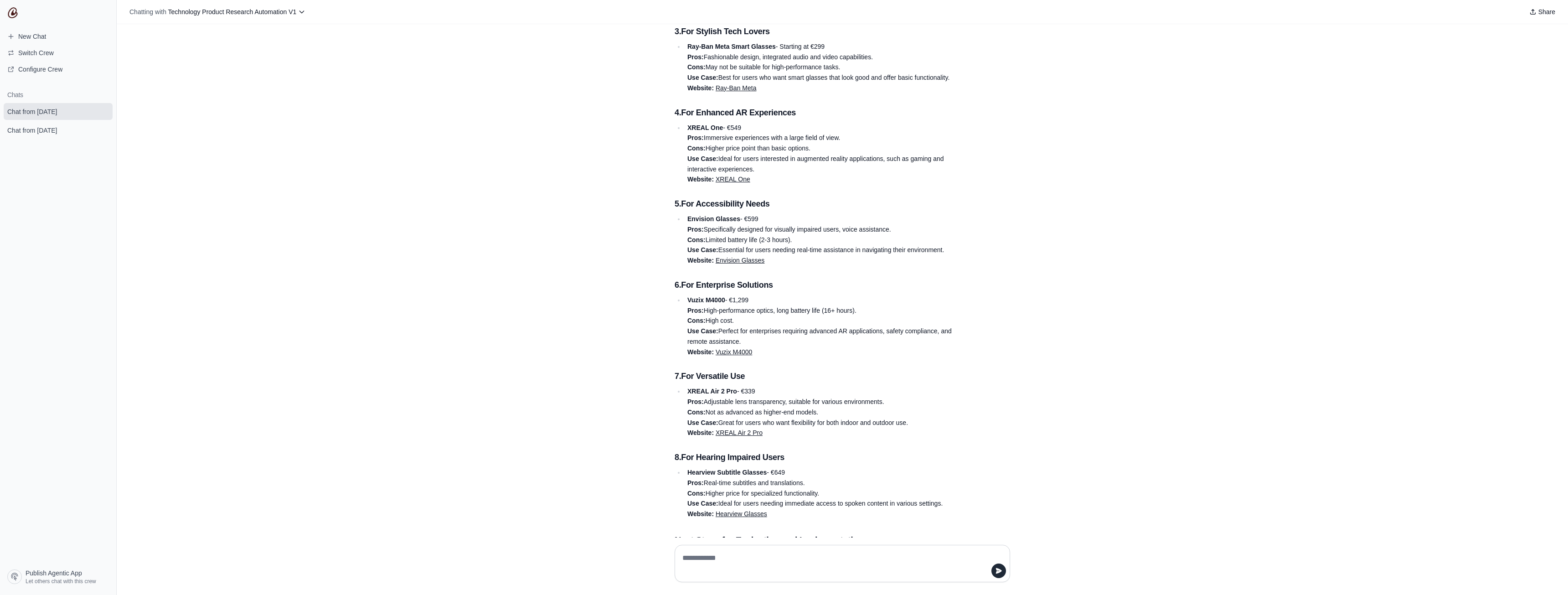
scroll to position [775, 0]
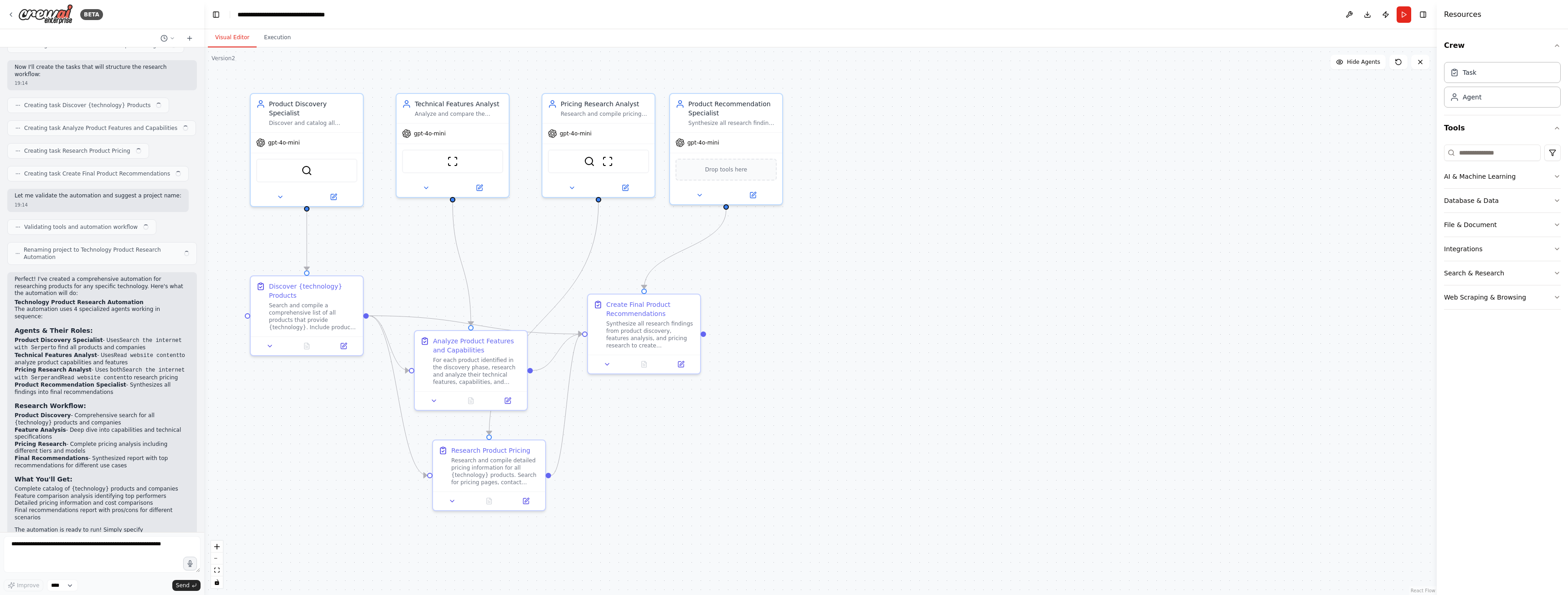
scroll to position [444, 0]
click at [8, 13] on icon at bounding box center [11, 15] width 7 height 7
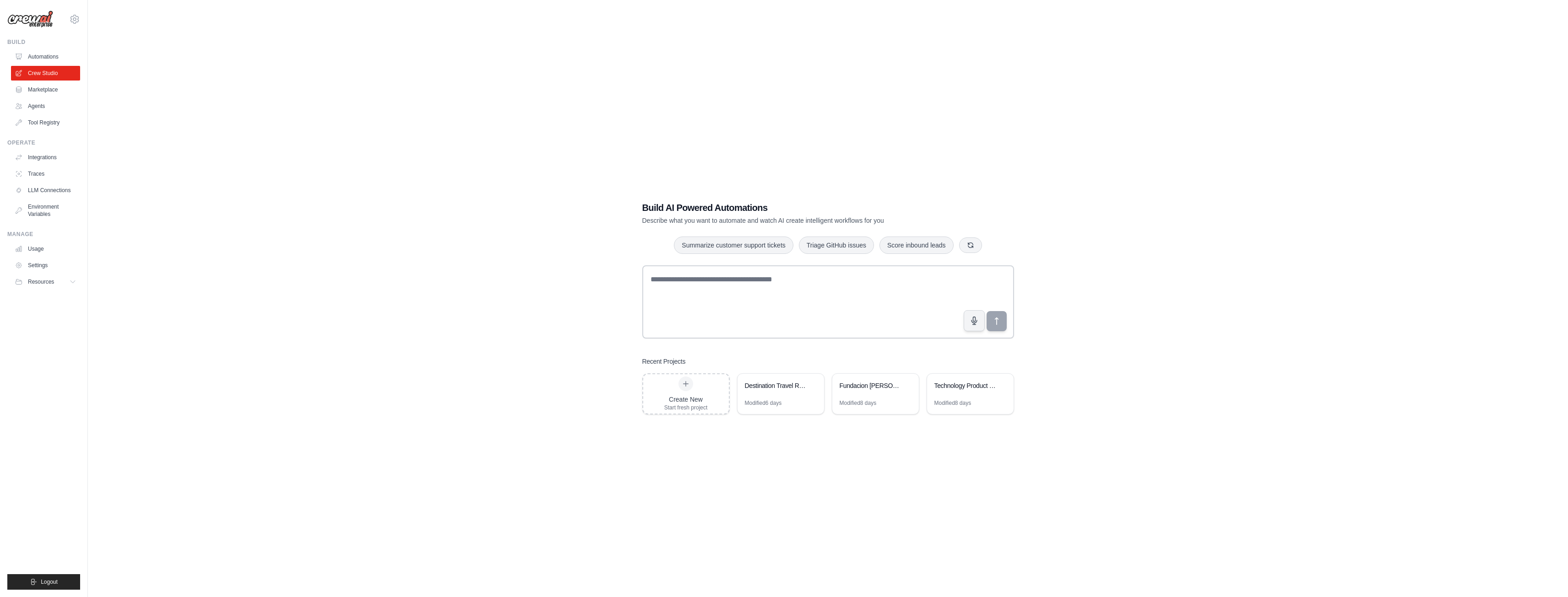
click at [882, 390] on div "Fundacion [PERSON_NAME] March Query Assistant" at bounding box center [870, 387] width 63 height 11
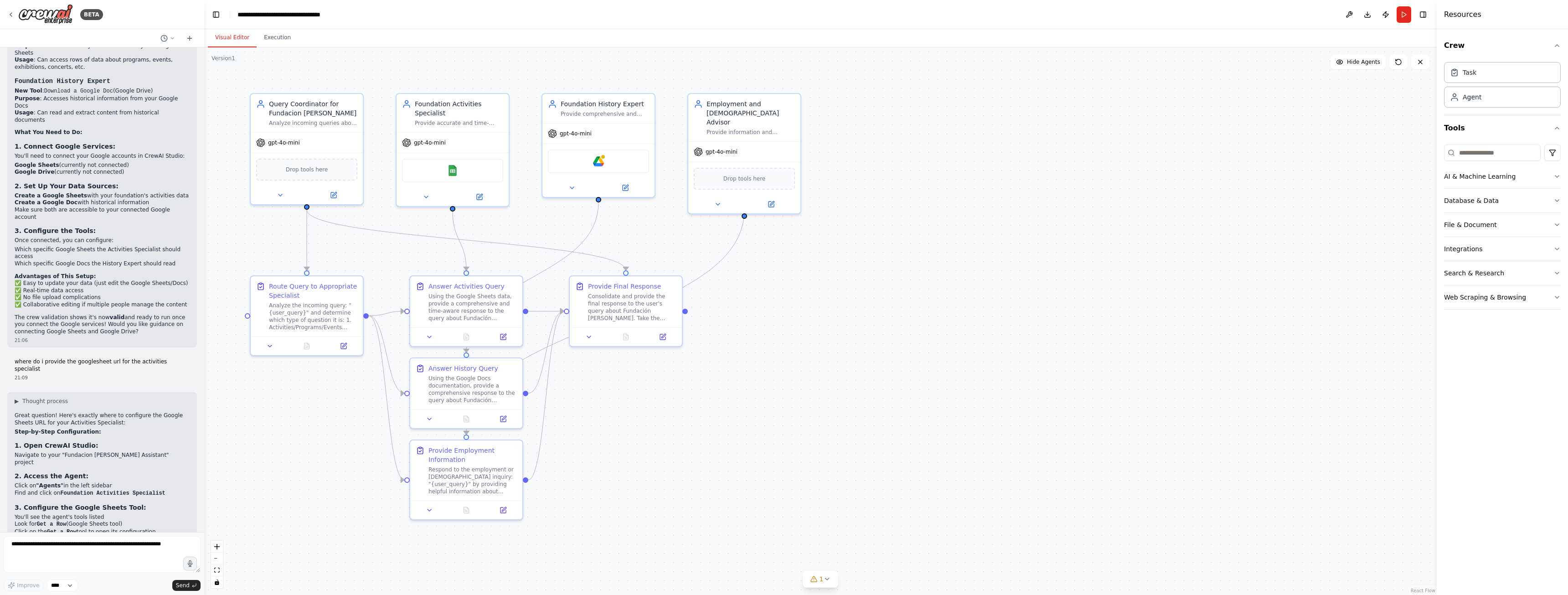
scroll to position [3100, 0]
